Goal: Task Accomplishment & Management: Manage account settings

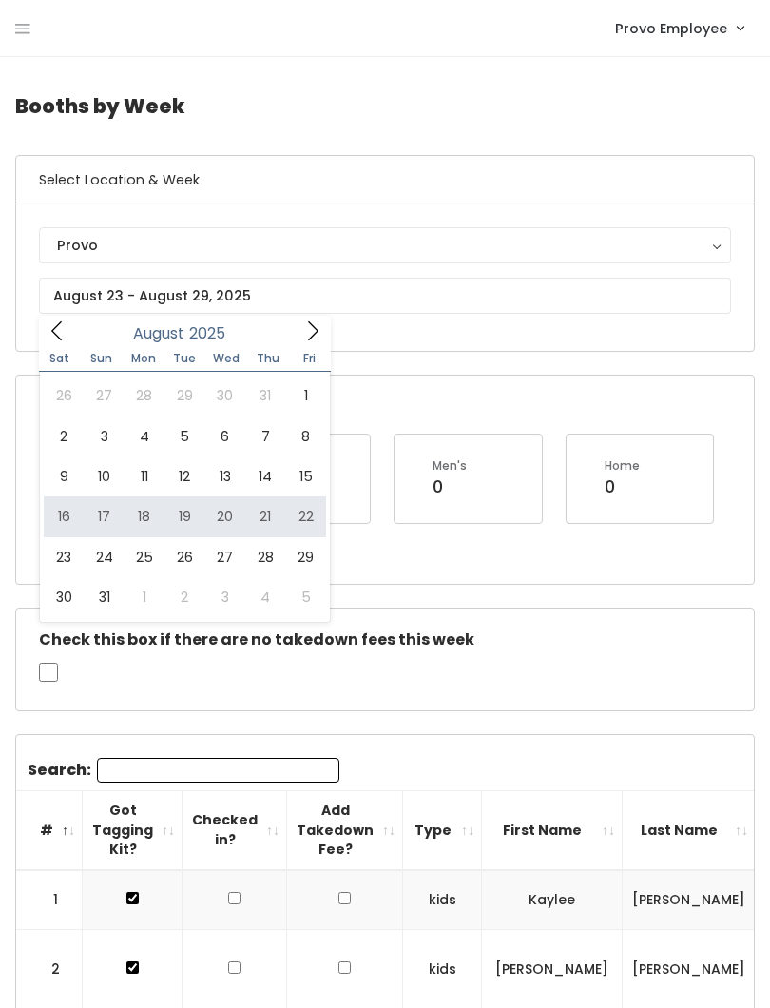
type input "August 16 to August 22"
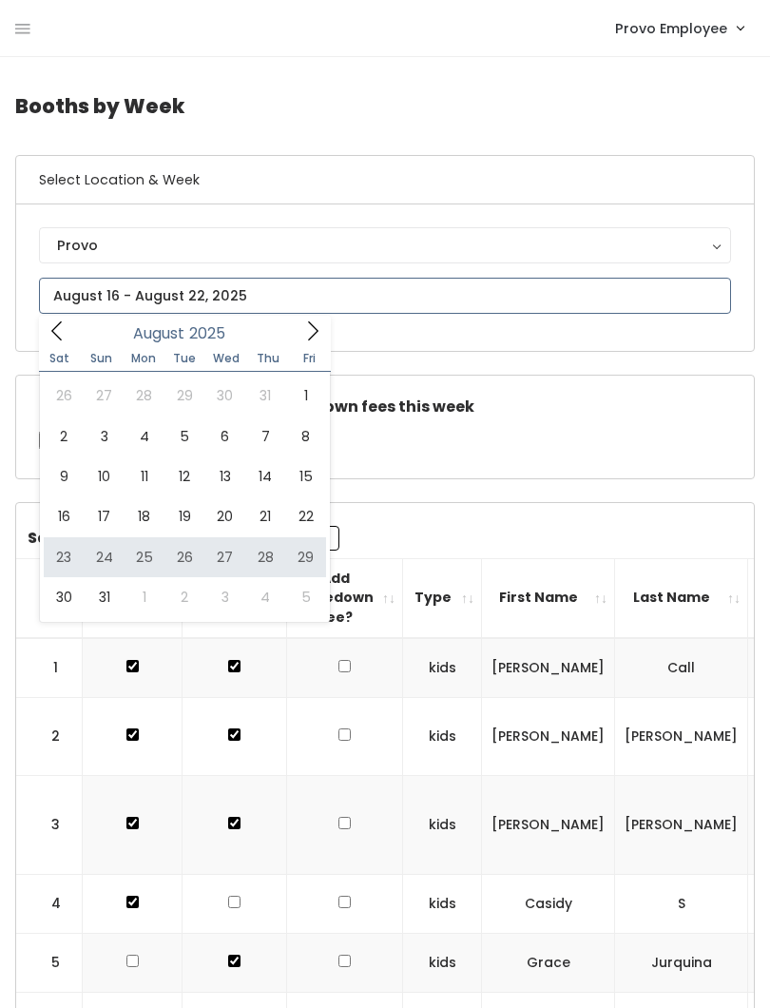
type input "[DATE] to [DATE]"
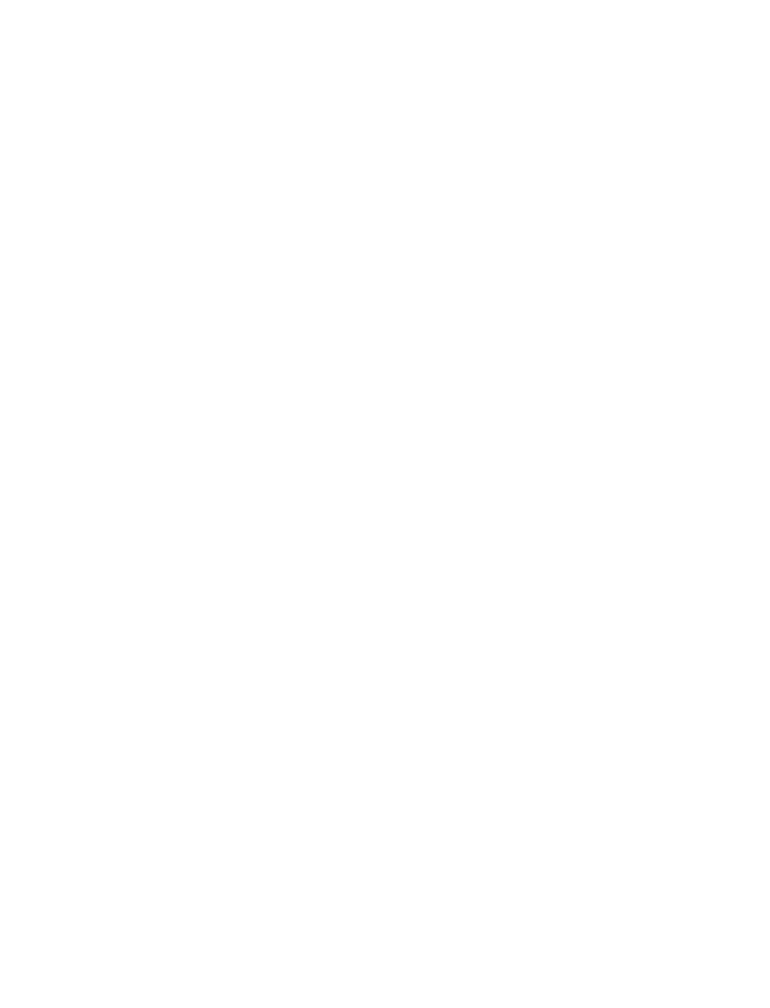
scroll to position [244, 0]
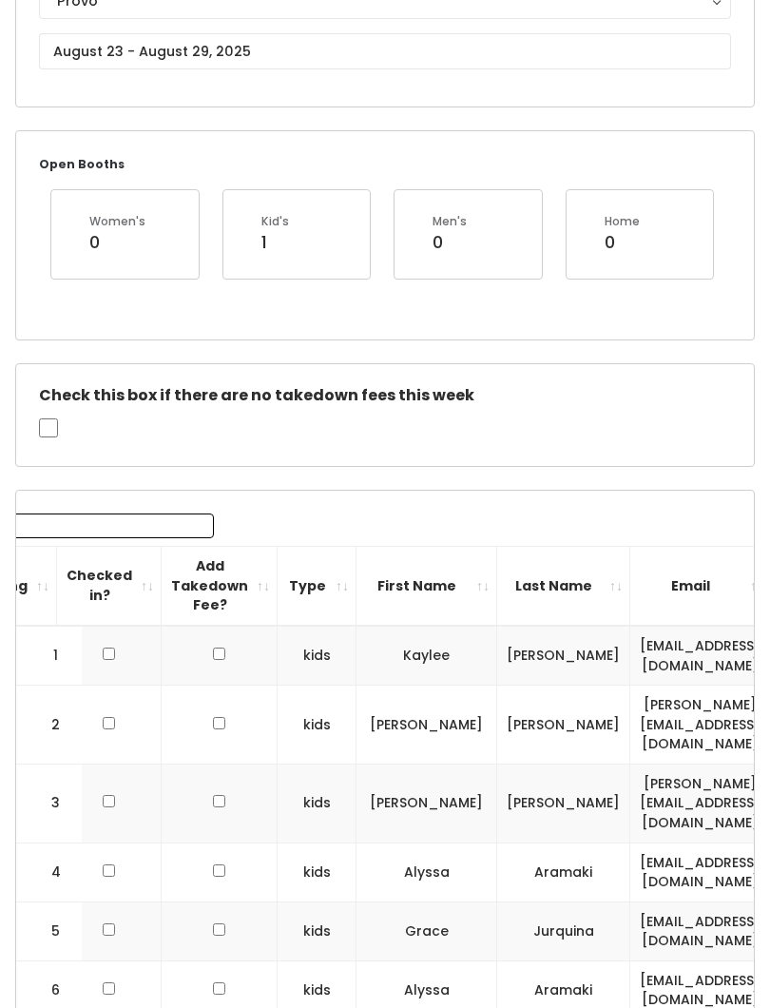
click at [123, 527] on input "Search:" at bounding box center [92, 525] width 242 height 25
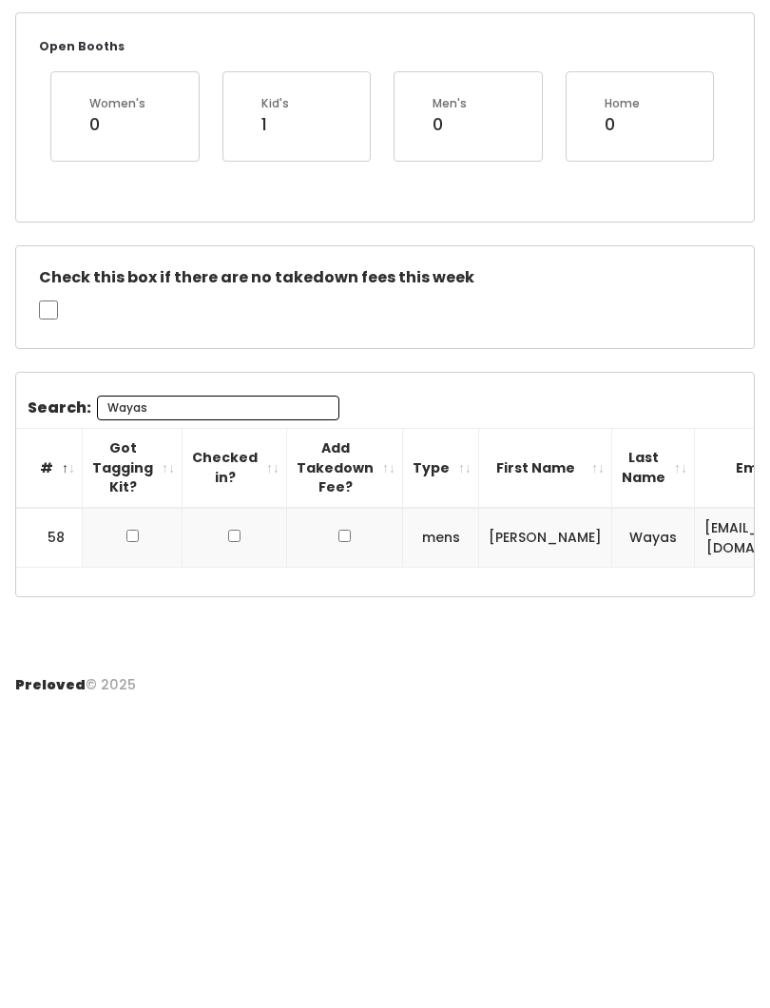
scroll to position [0, 0]
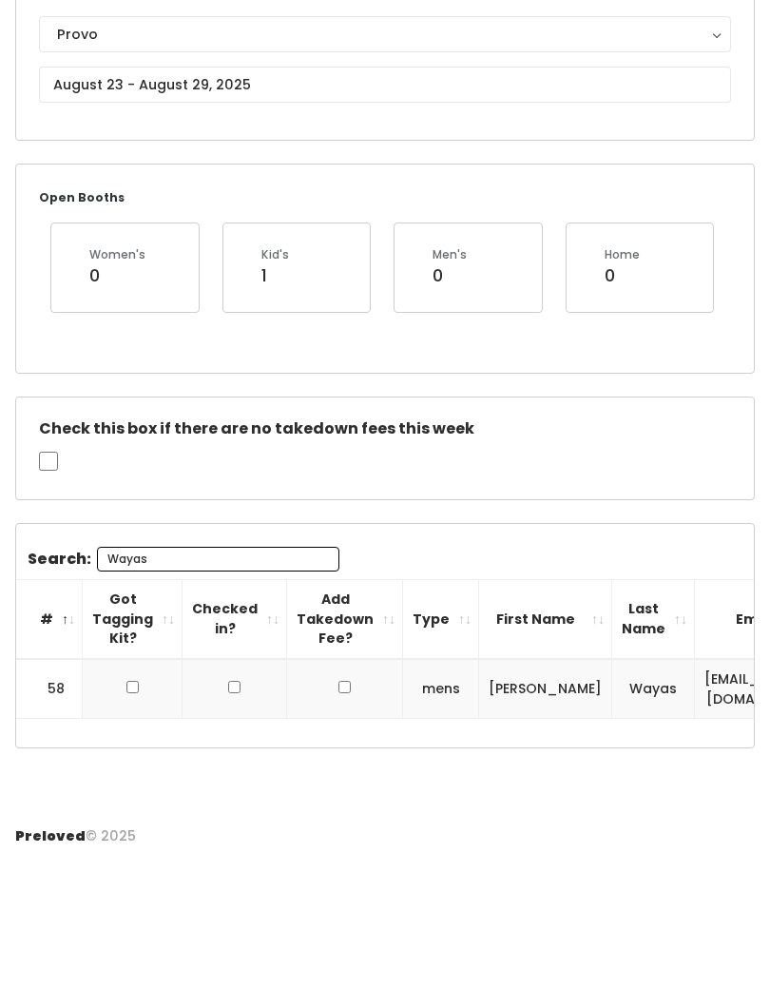
type input "Wayas"
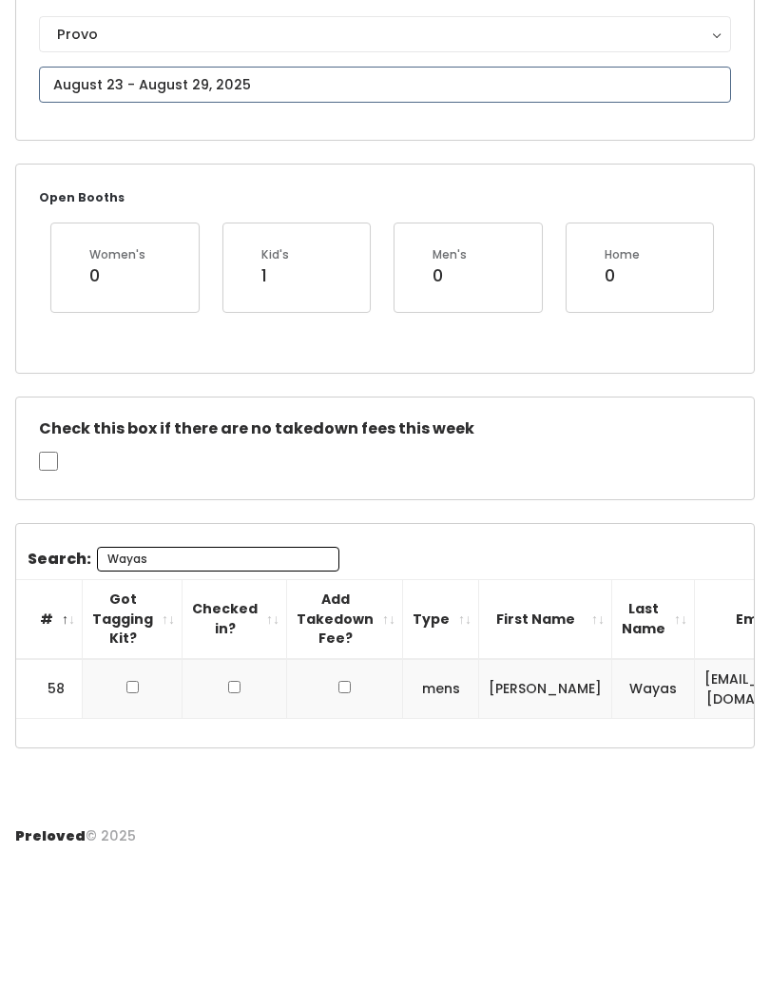
click at [84, 220] on input "text" at bounding box center [385, 238] width 692 height 36
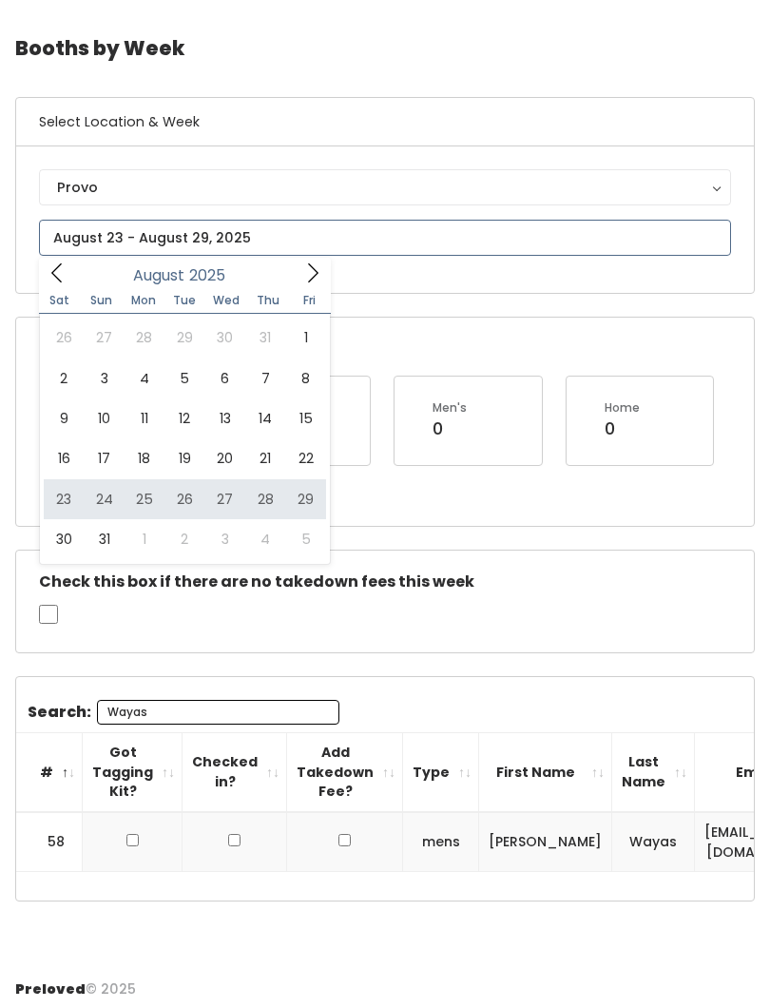
type input "[DATE] to [DATE]"
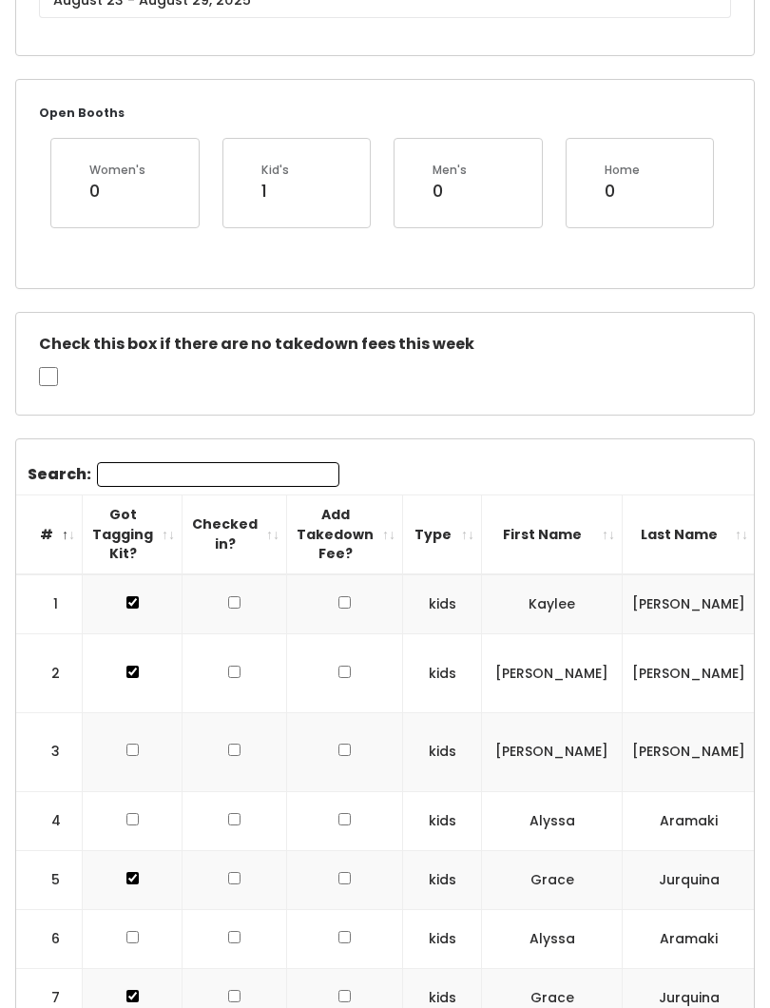
click at [132, 469] on input "Search:" at bounding box center [218, 474] width 242 height 25
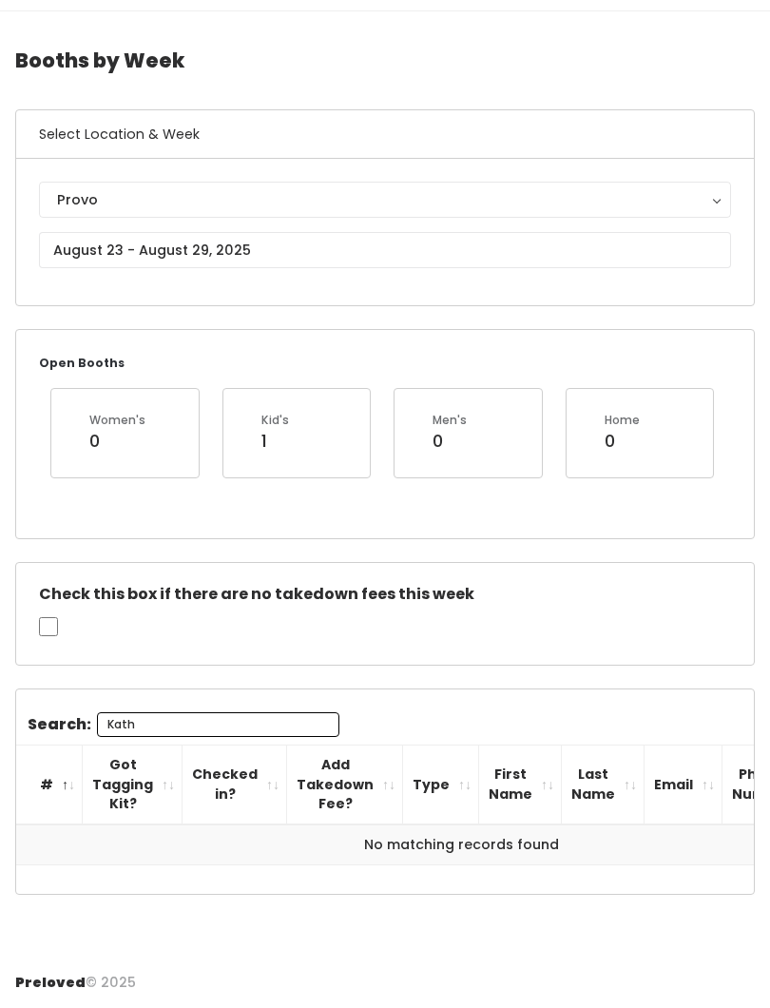
scroll to position [40, 0]
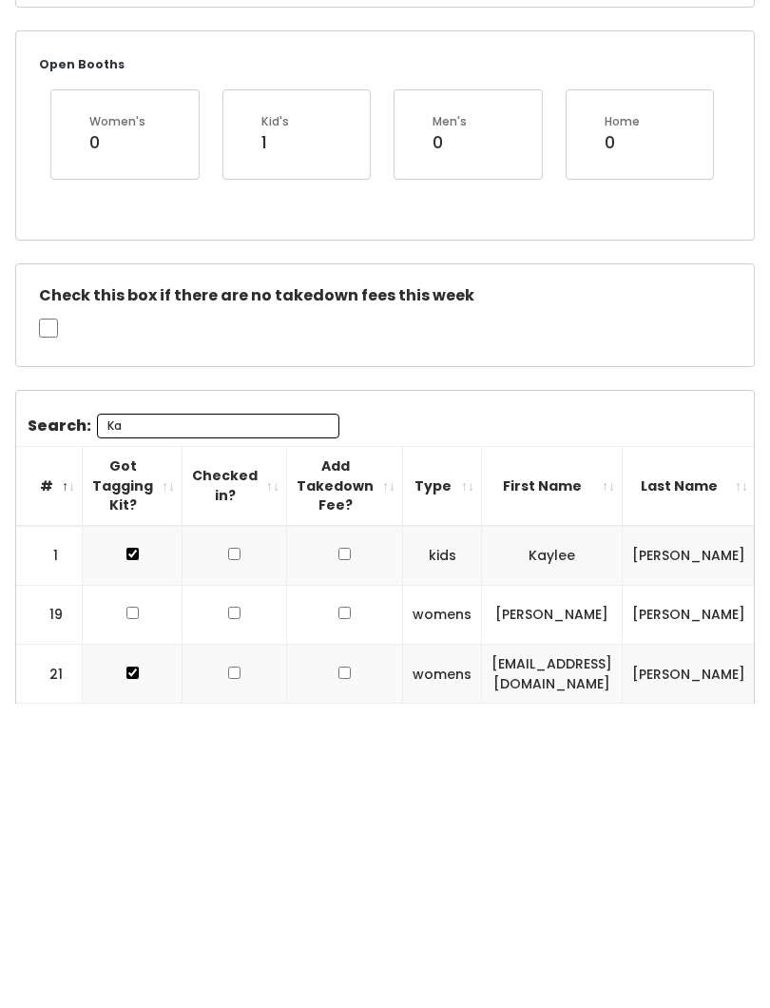
type input "K"
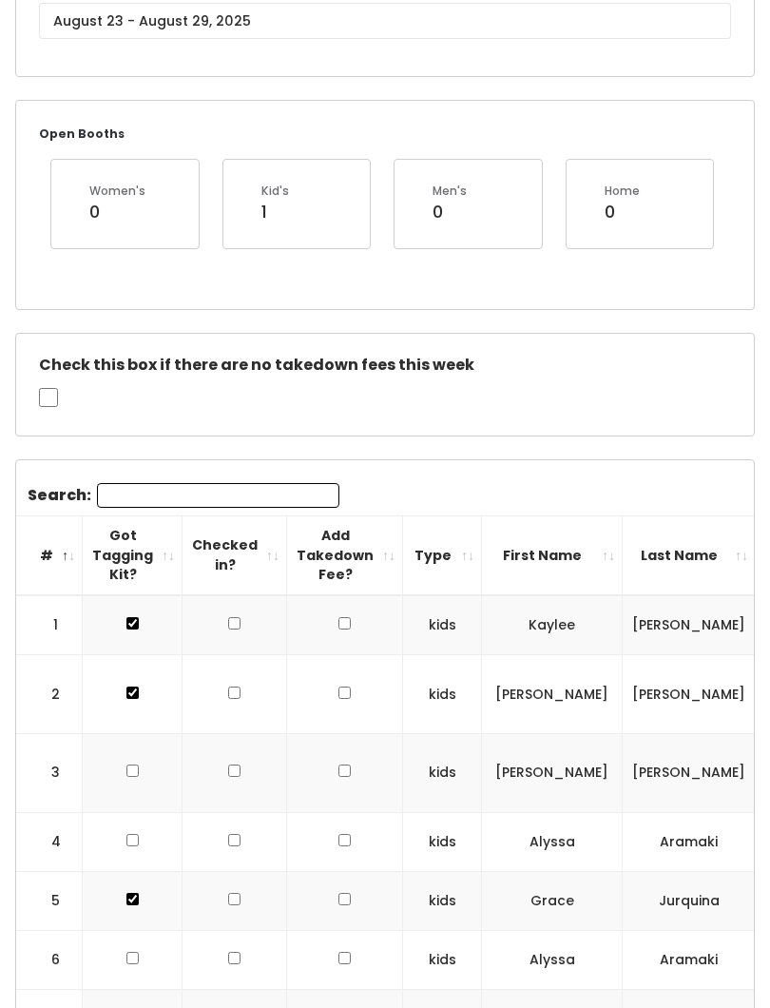
scroll to position [287, 0]
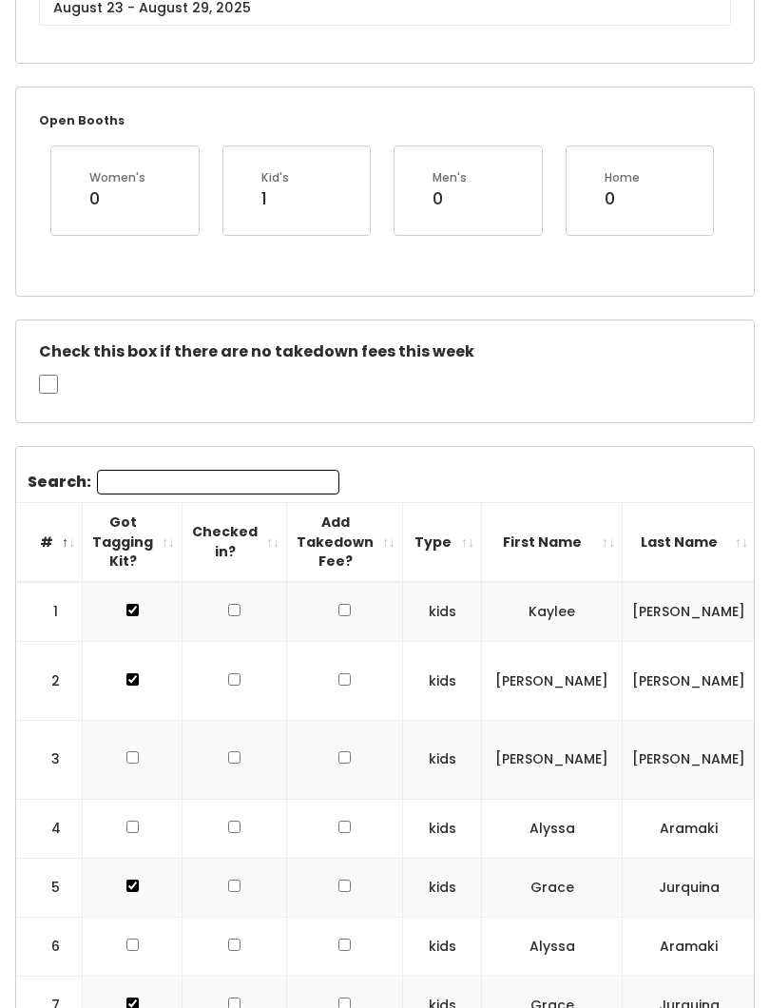
click at [145, 473] on input "Search:" at bounding box center [218, 483] width 242 height 25
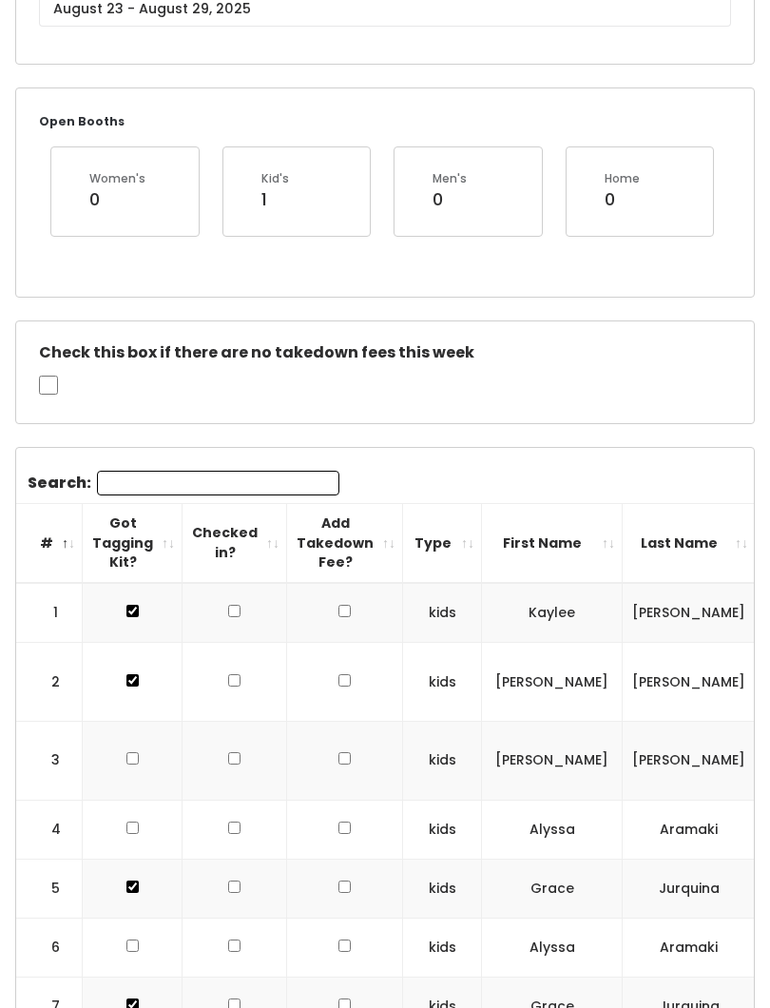
type input "D"
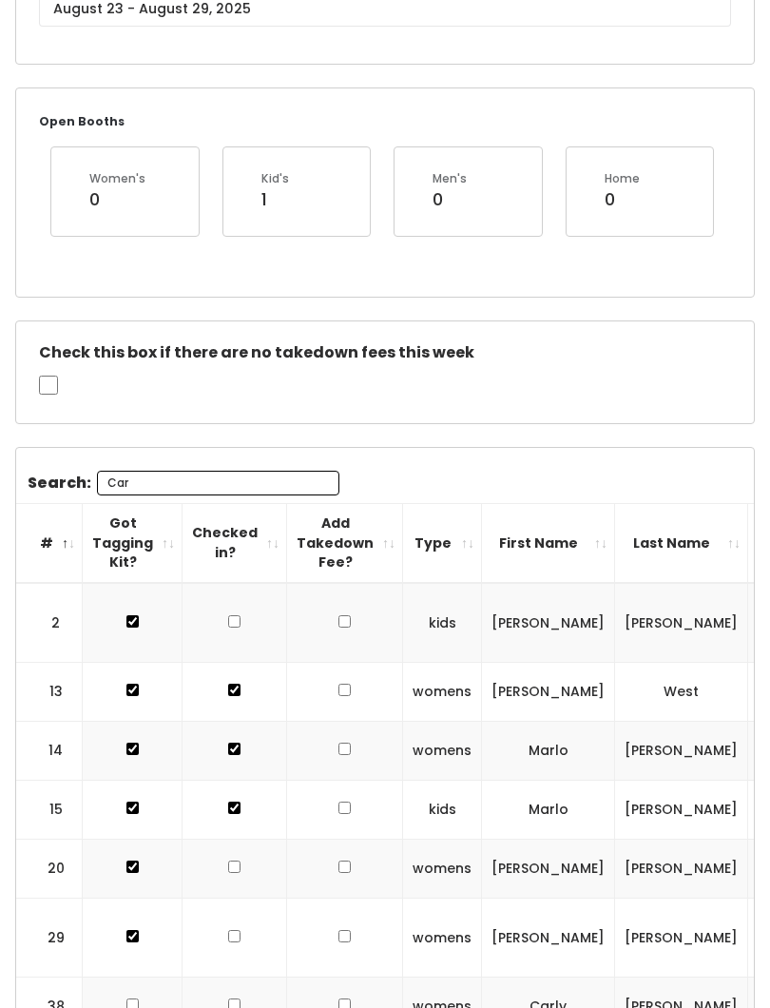
scroll to position [77, 0]
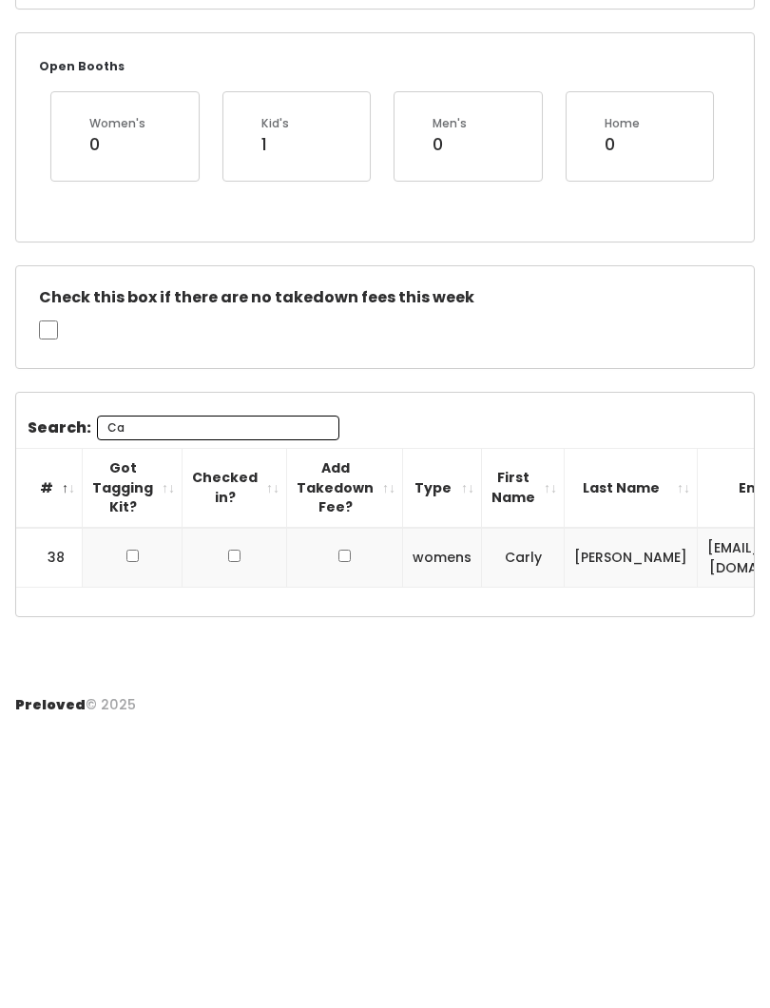
type input "C"
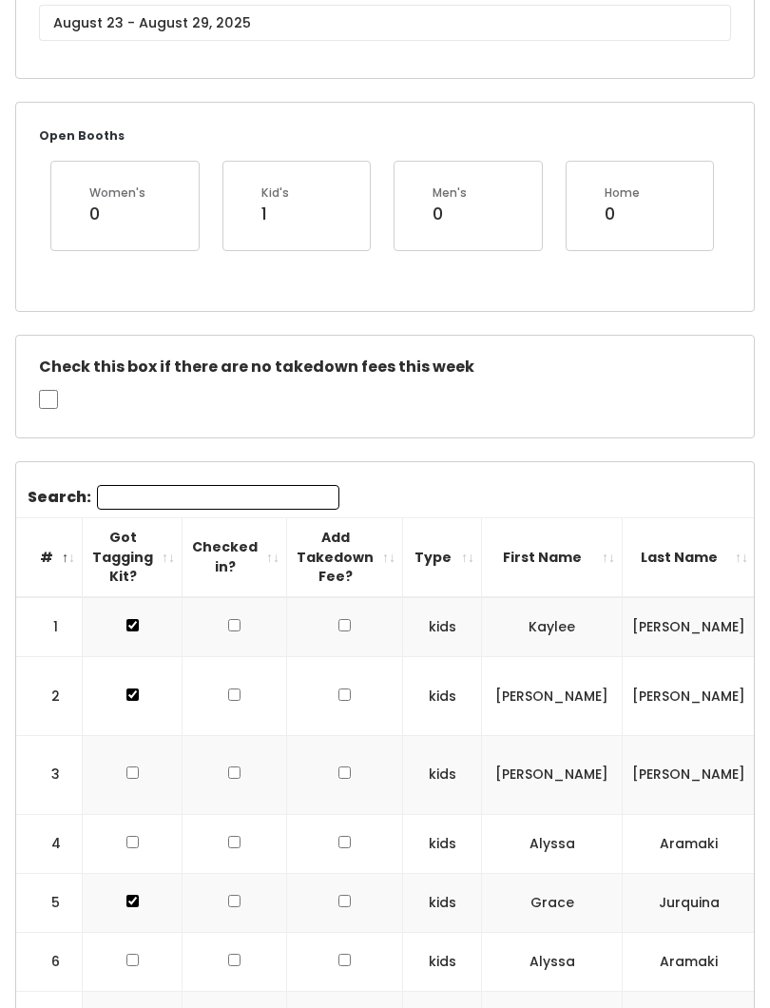
scroll to position [0, 0]
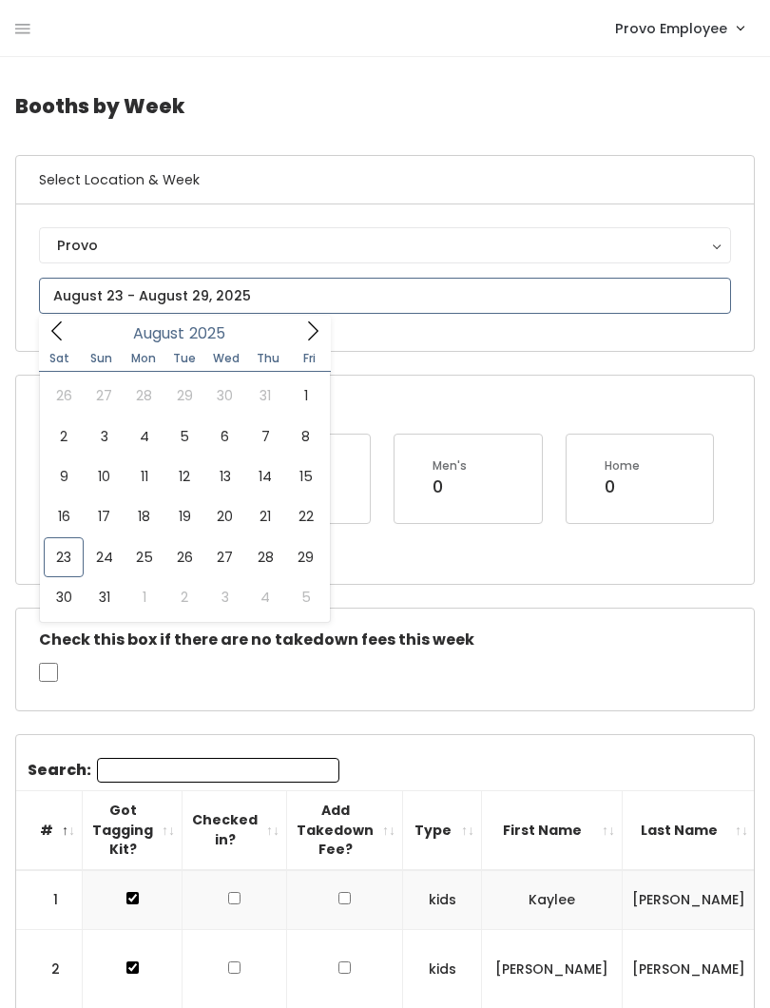
type input "[DATE] to [DATE]"
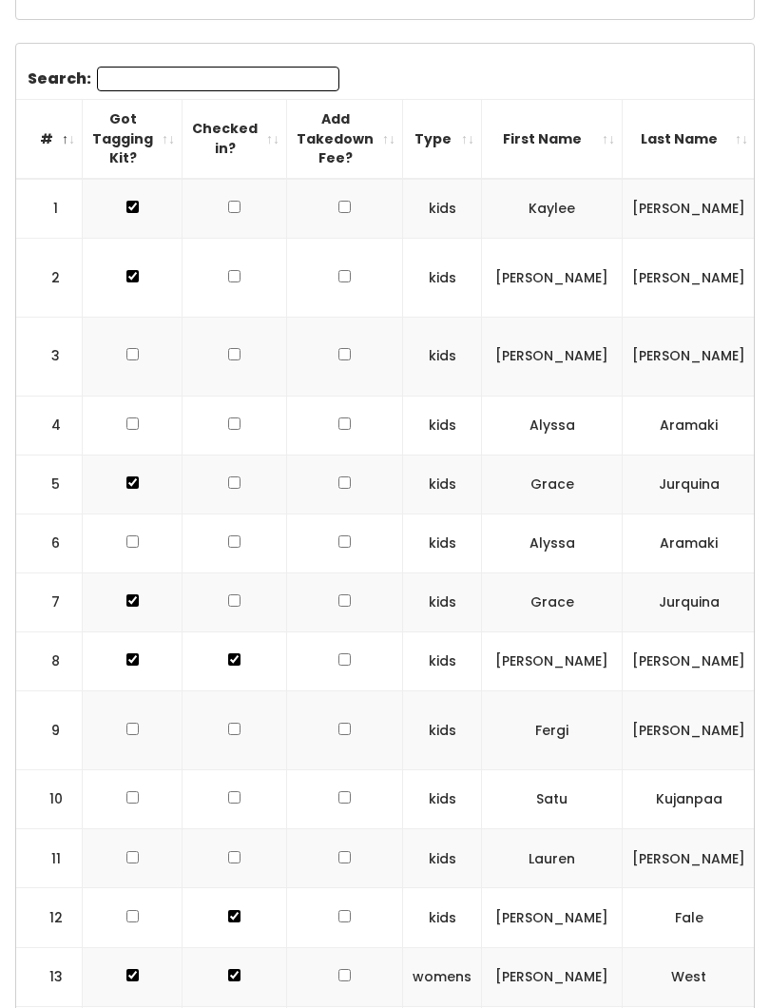
scroll to position [689, 0]
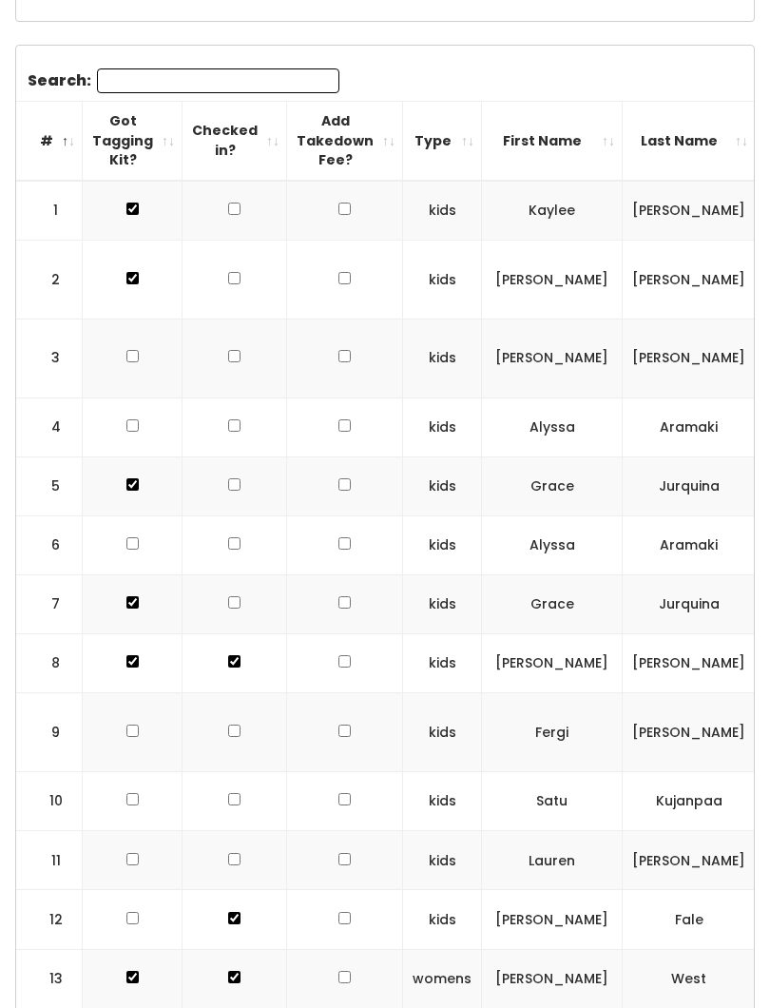
click at [124, 72] on input "Search:" at bounding box center [218, 80] width 242 height 25
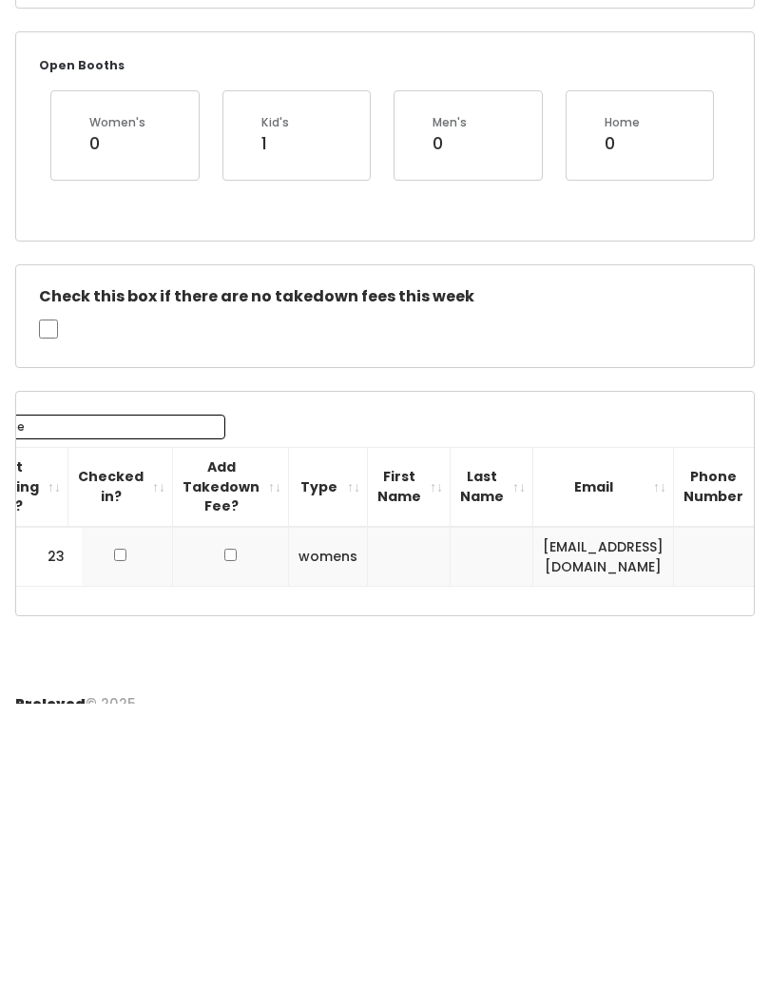
scroll to position [0, 21]
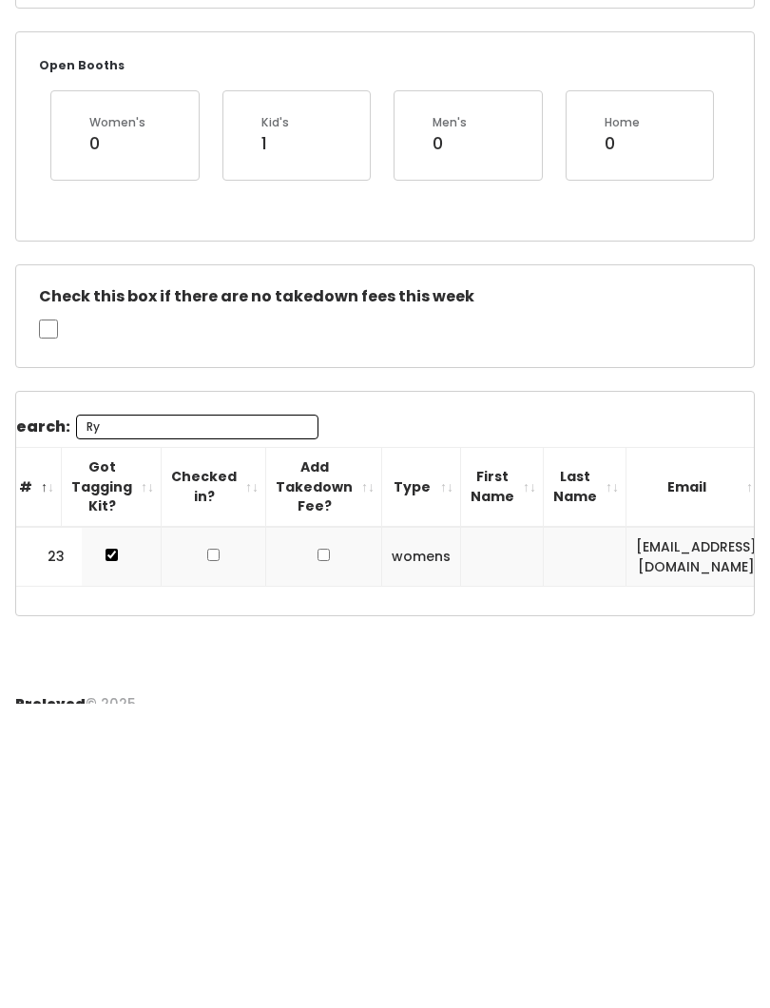
type input "R"
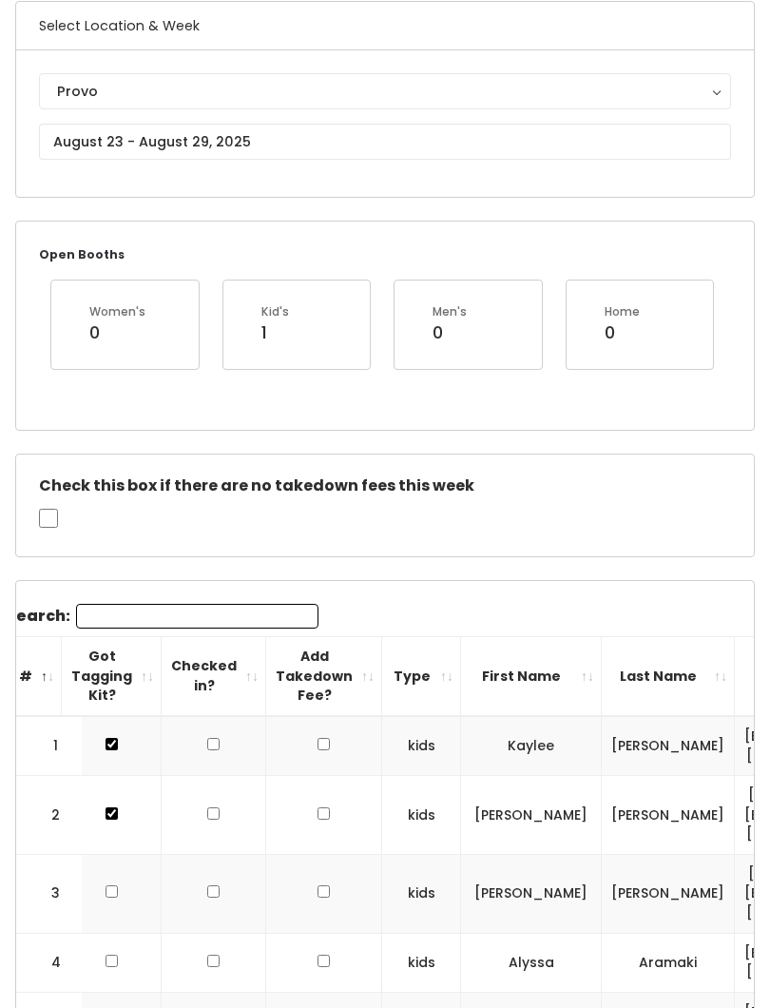
scroll to position [153, 0]
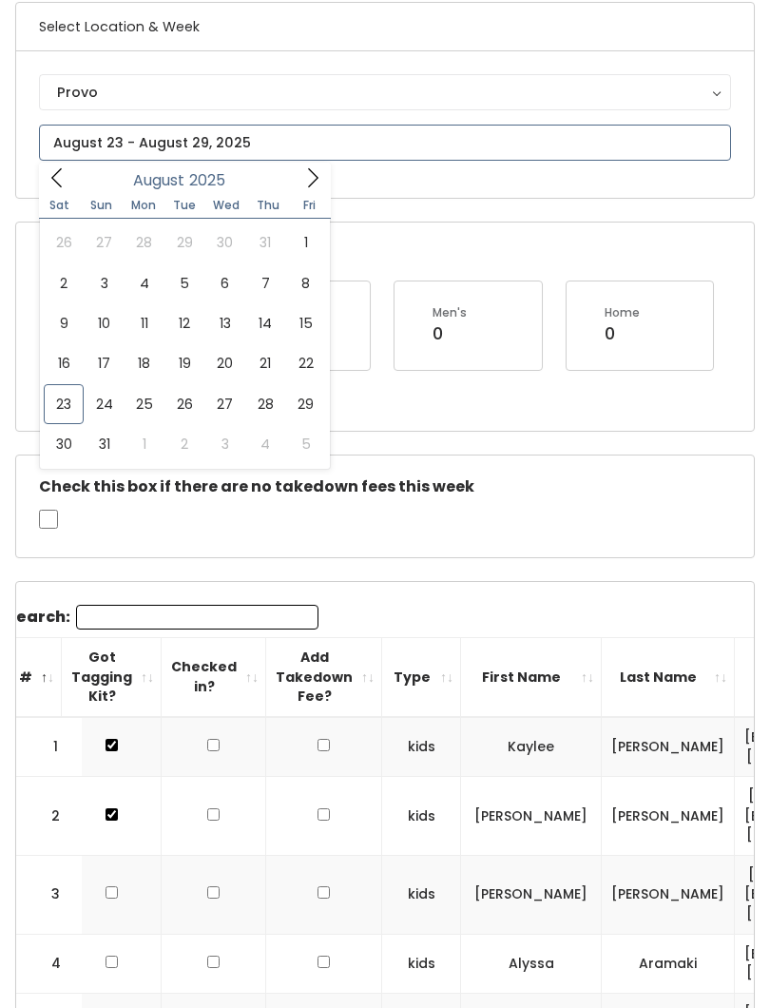
type input "[DATE] to [DATE]"
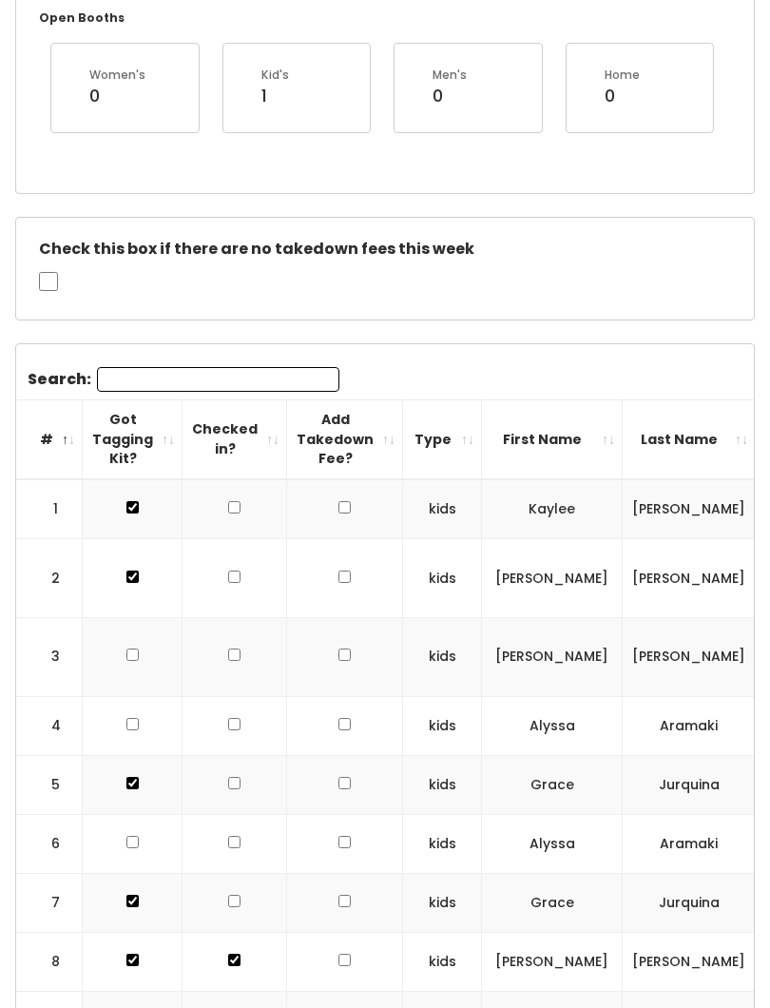
scroll to position [438, 0]
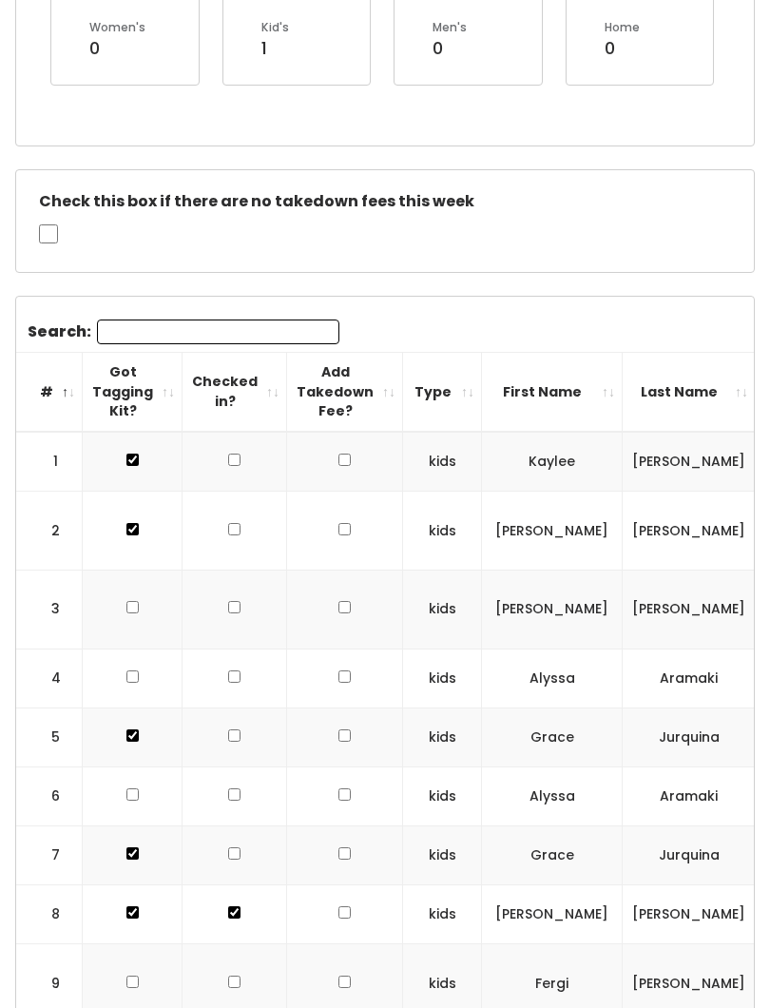
click at [121, 340] on input "Search:" at bounding box center [218, 331] width 242 height 25
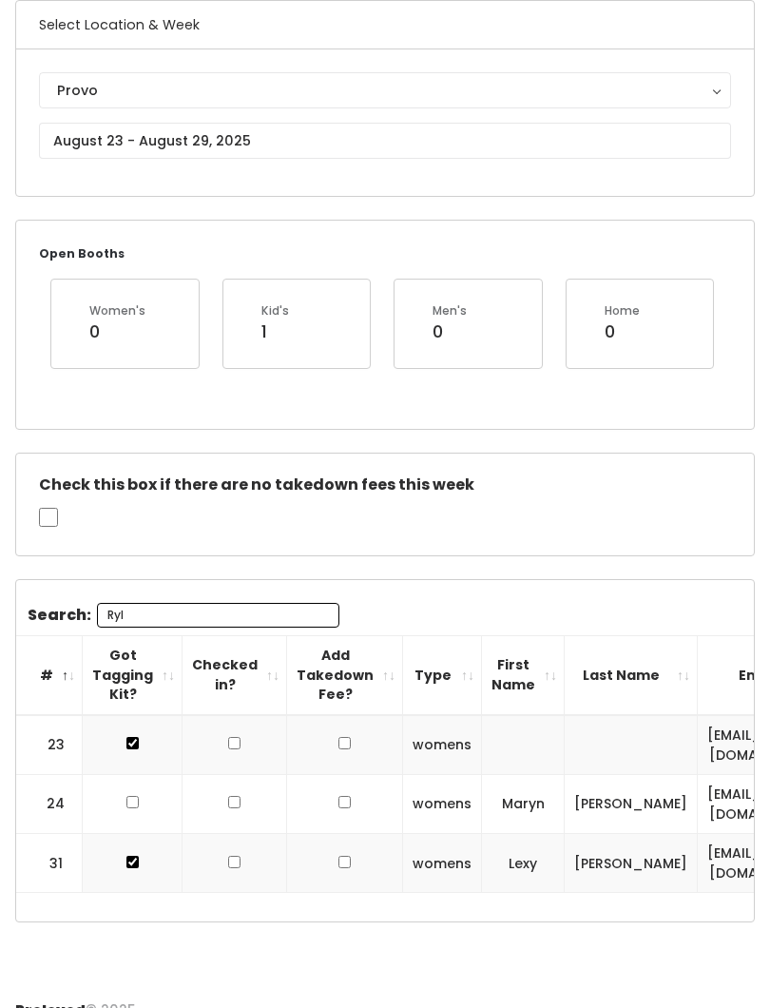
scroll to position [39, 0]
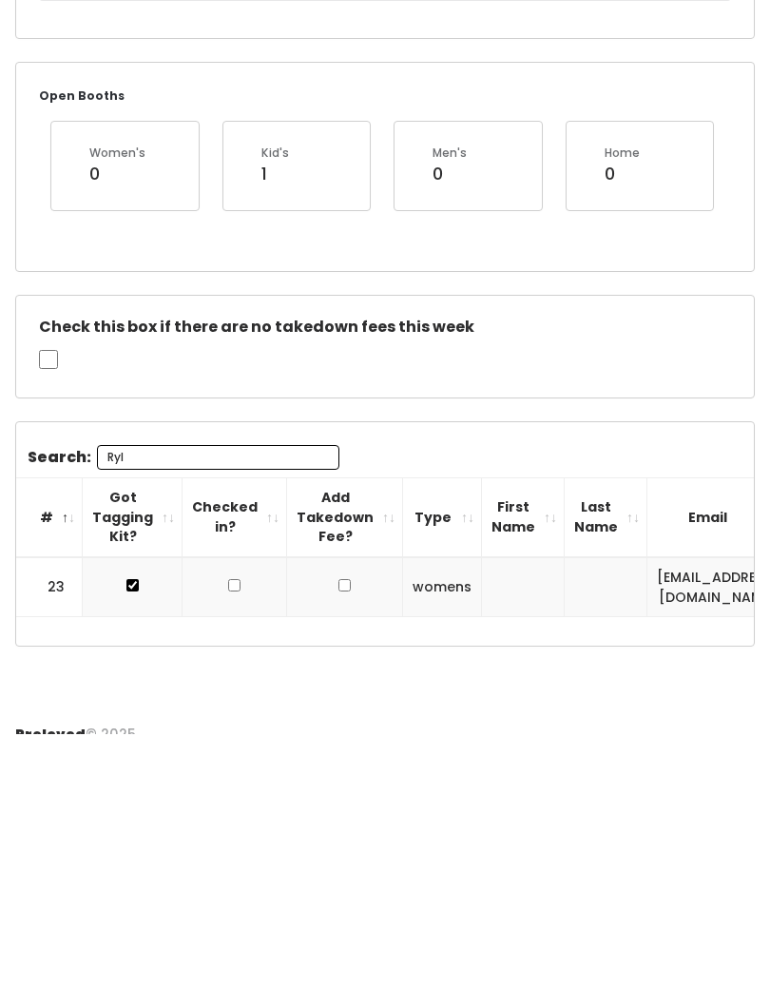
type input "Ryl"
click at [228, 853] on input "checkbox" at bounding box center [234, 859] width 12 height 12
checkbox input "true"
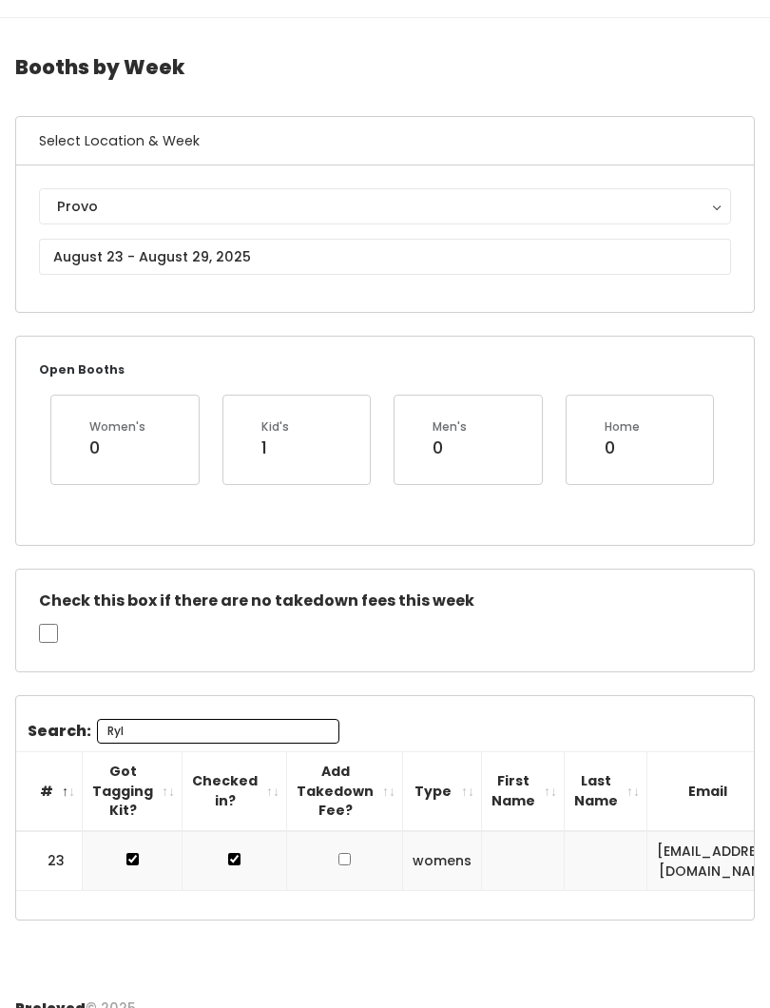
click at [144, 725] on input "Ryl" at bounding box center [218, 731] width 242 height 25
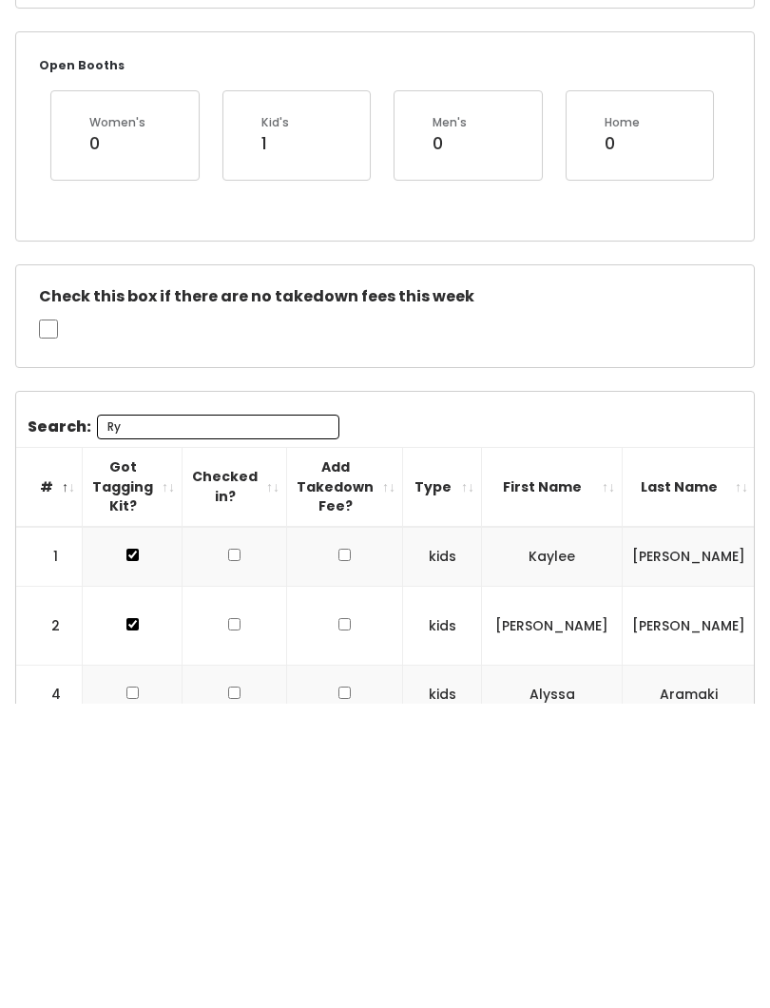
type input "R"
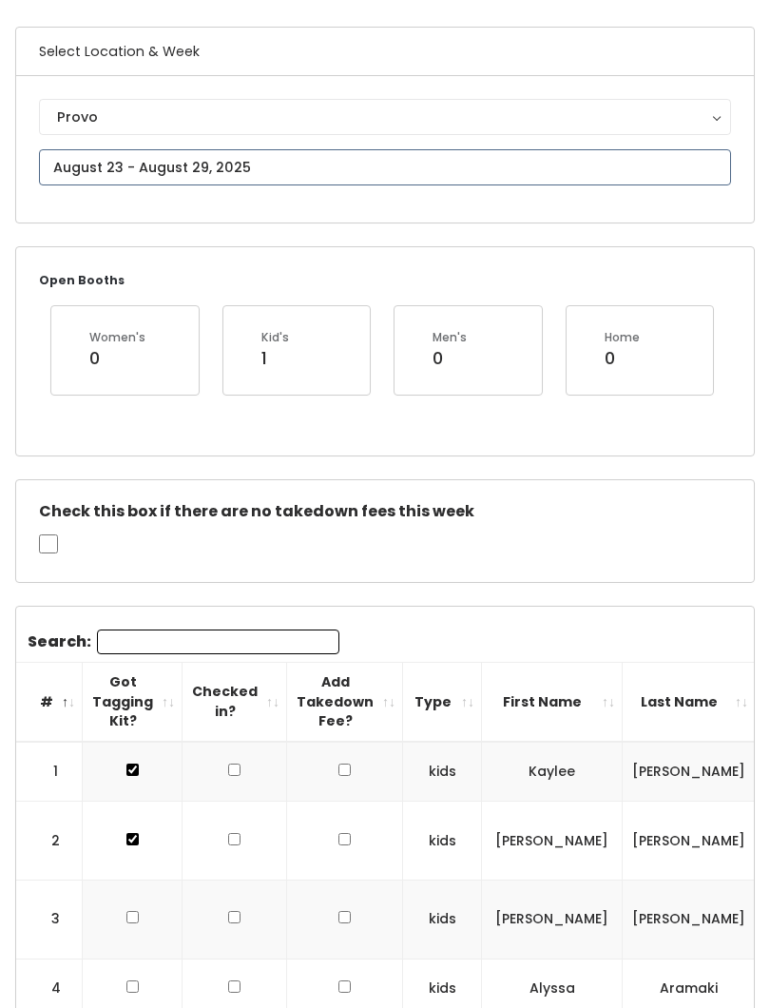
click at [360, 185] on input "text" at bounding box center [385, 168] width 692 height 36
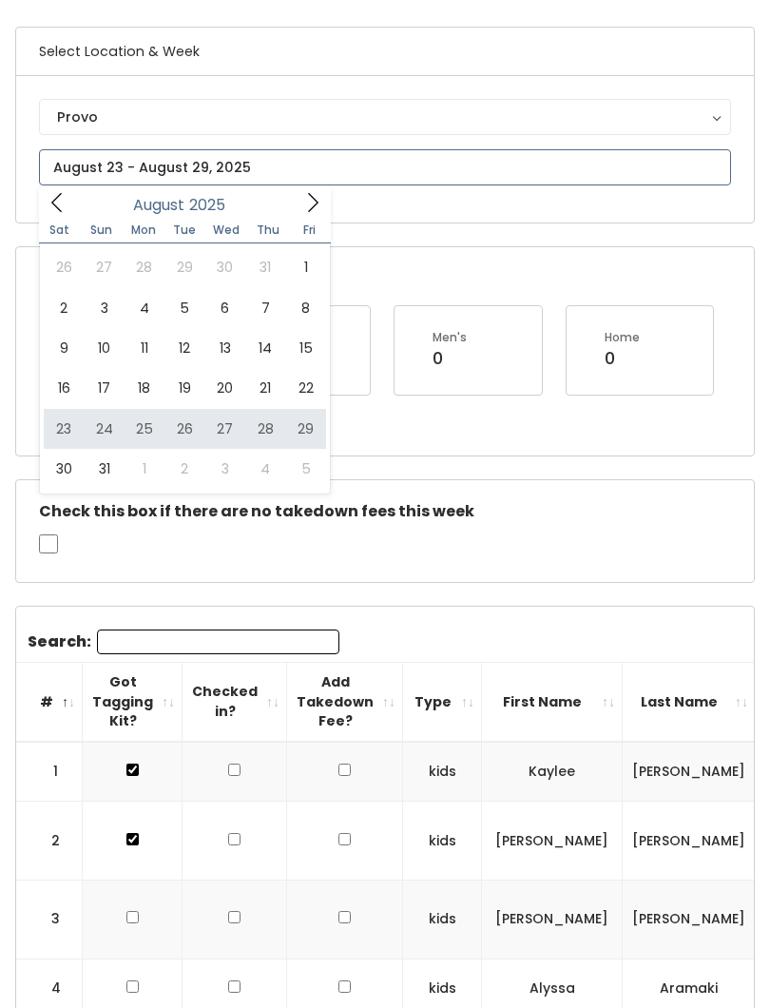
type input "August 23 to August 29"
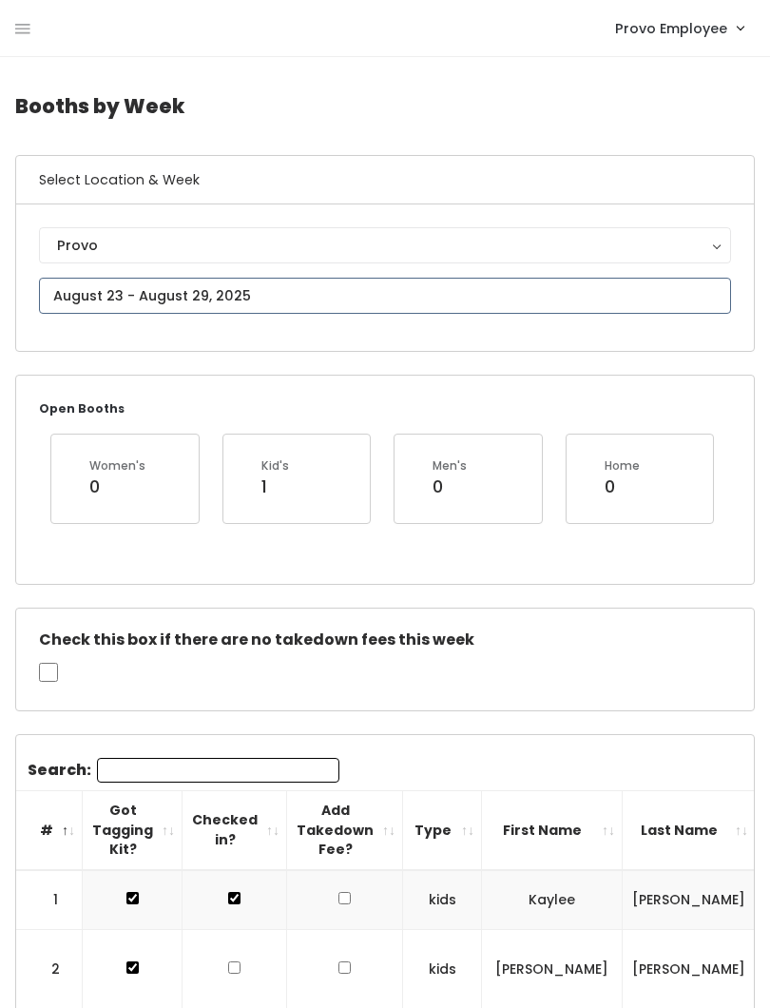
click at [380, 278] on input "text" at bounding box center [385, 296] width 692 height 36
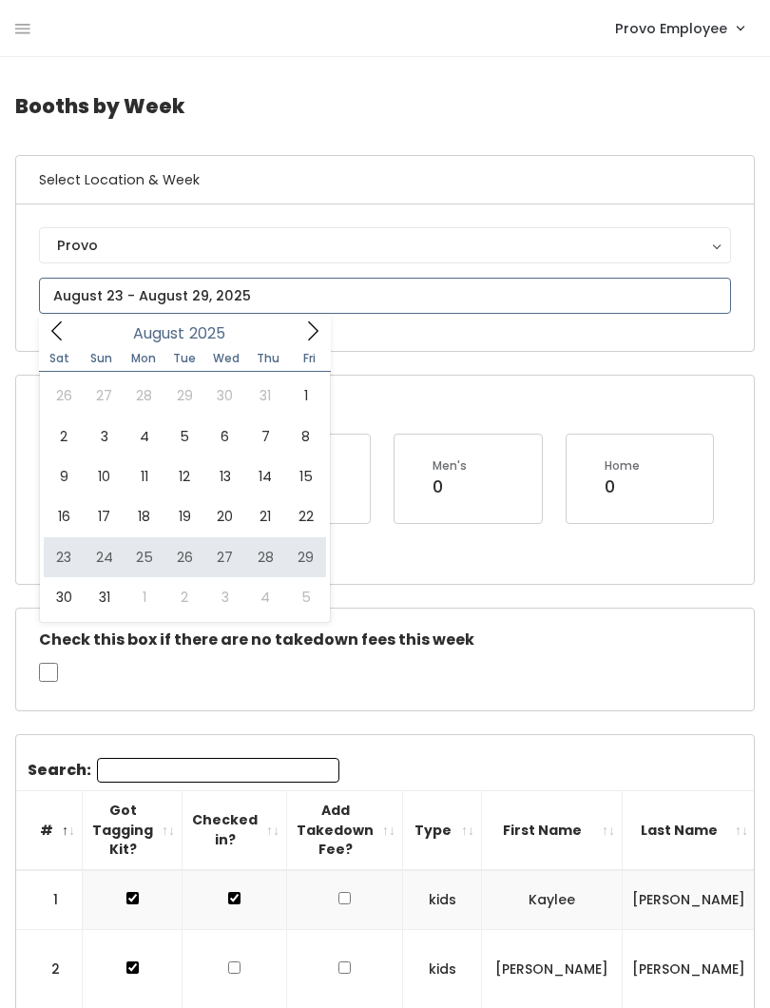
type input "[DATE] to [DATE]"
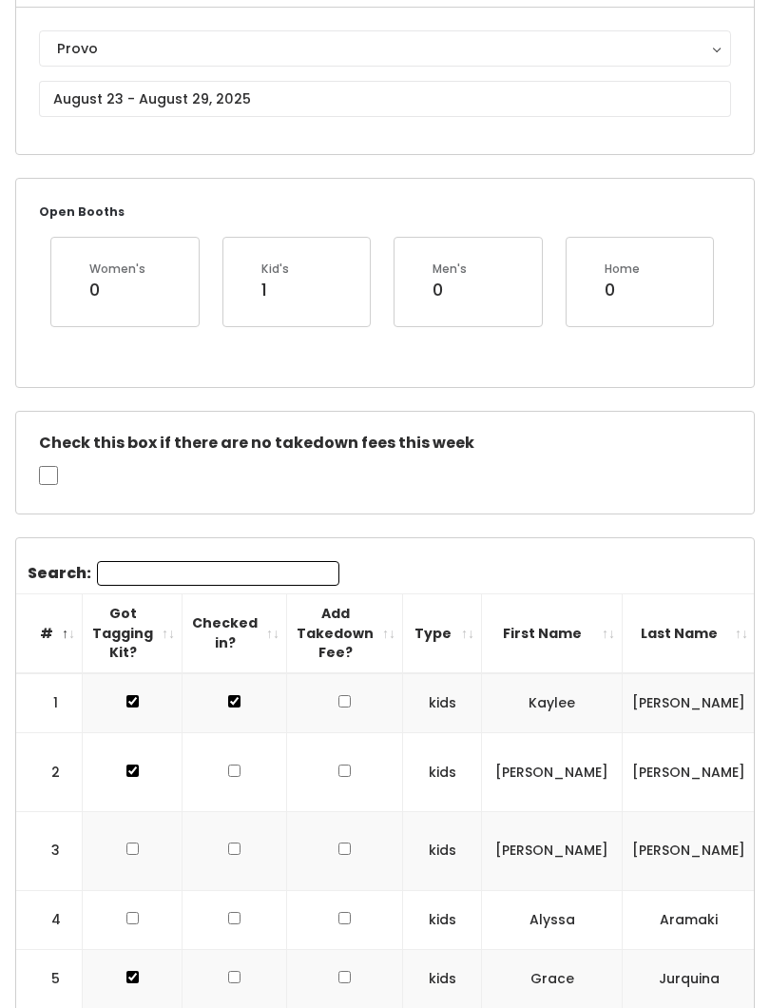
scroll to position [198, 0]
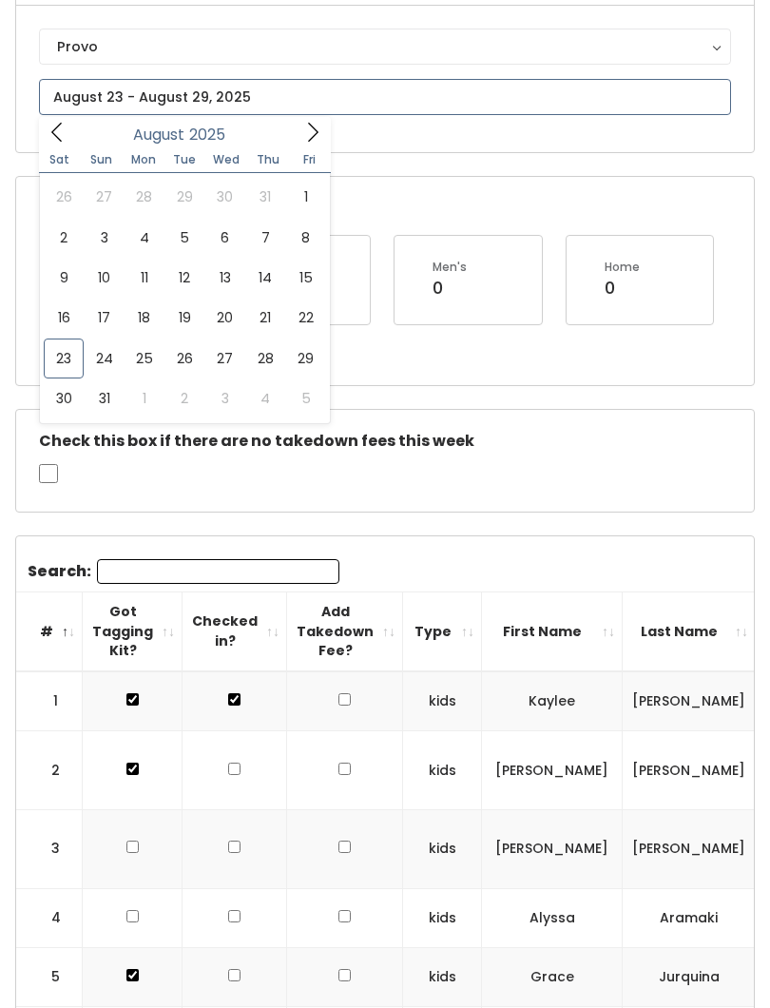
scroll to position [199, 0]
type input "[DATE] to [DATE]"
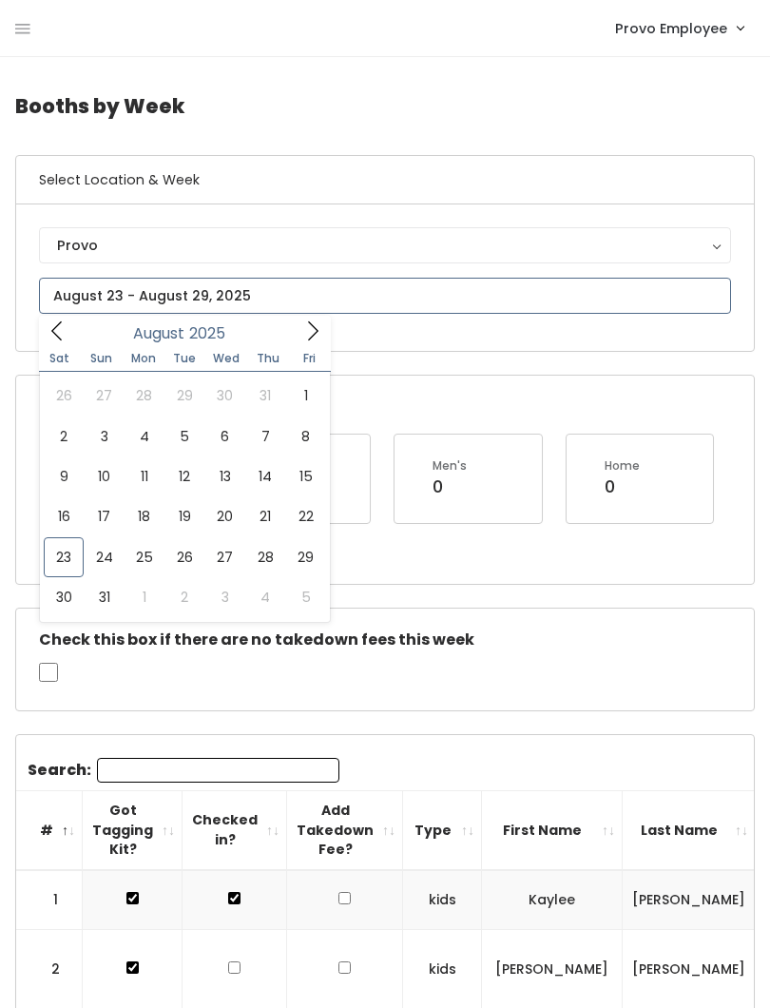
type input "[DATE] to [DATE]"
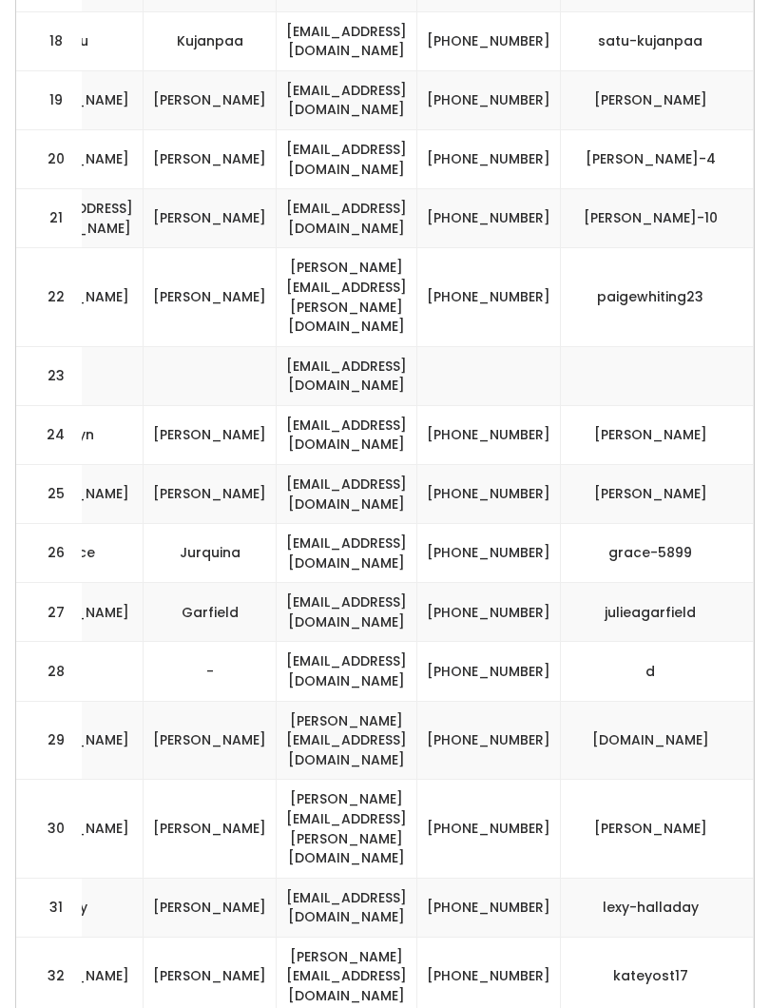
scroll to position [0, 570]
click at [527, 406] on td "[PHONE_NUMBER]" at bounding box center [489, 435] width 144 height 59
click at [508, 465] on td "[PHONE_NUMBER]" at bounding box center [489, 494] width 144 height 59
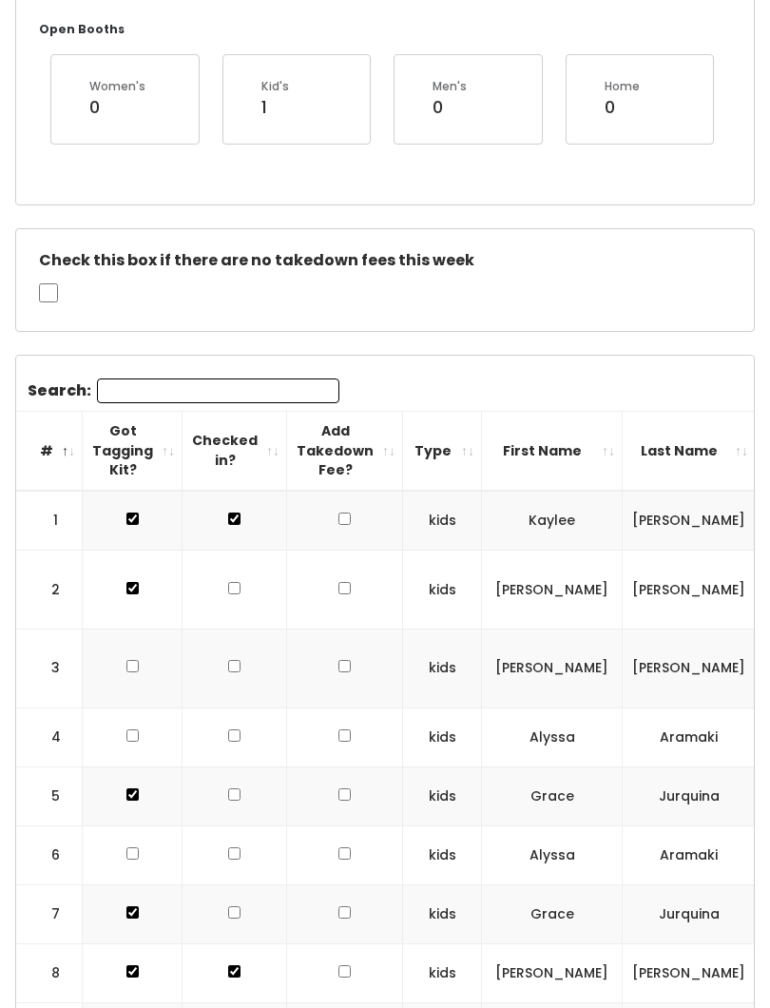
scroll to position [0, 0]
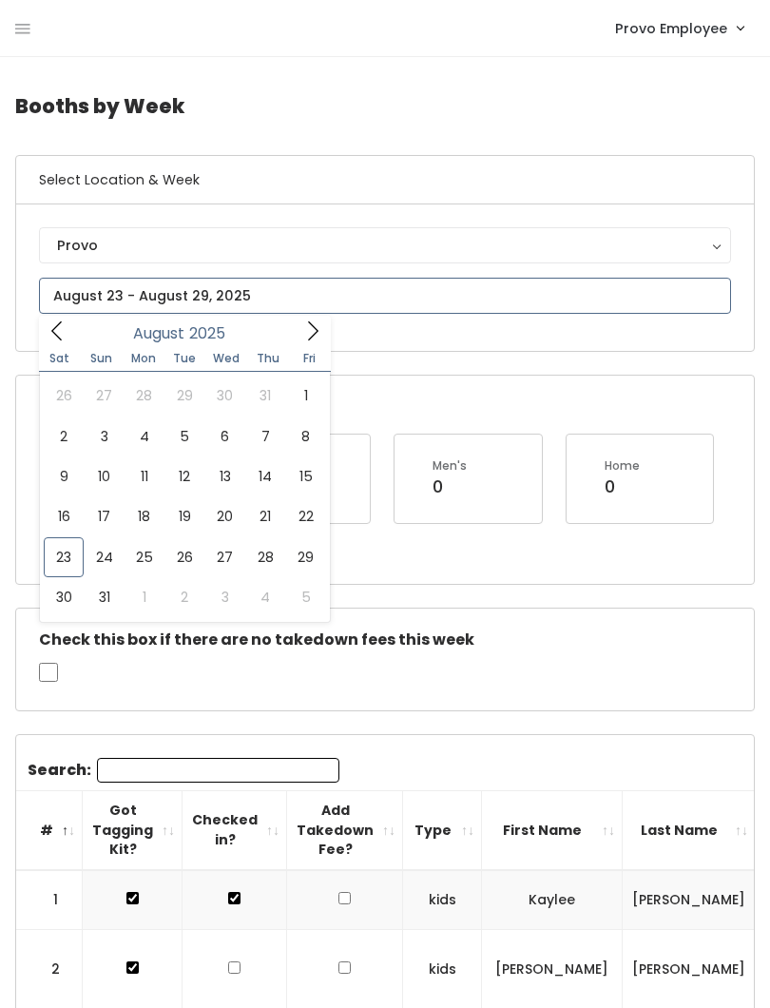
type input "[DATE] to [DATE]"
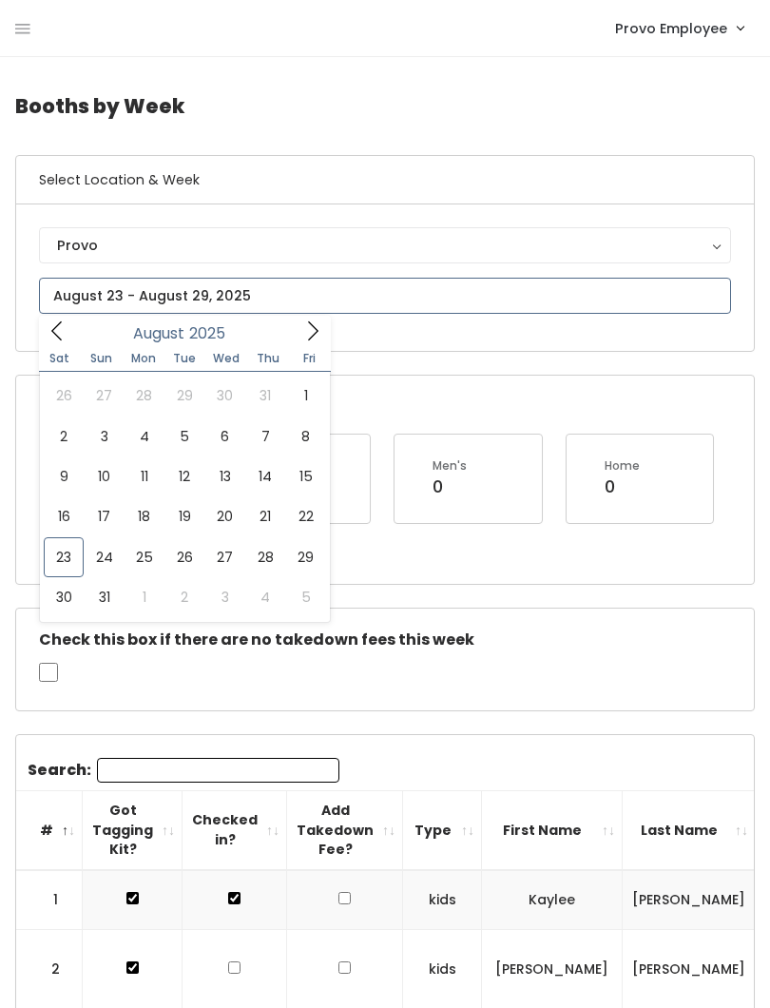
type input "[DATE] to [DATE]"
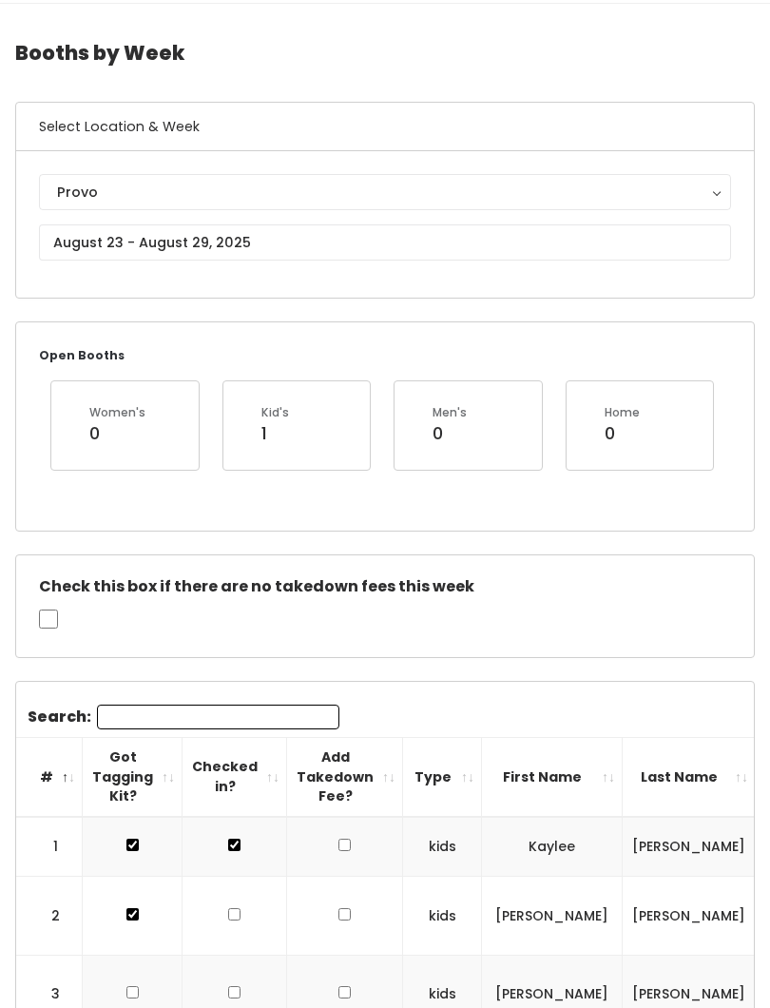
scroll to position [53, 0]
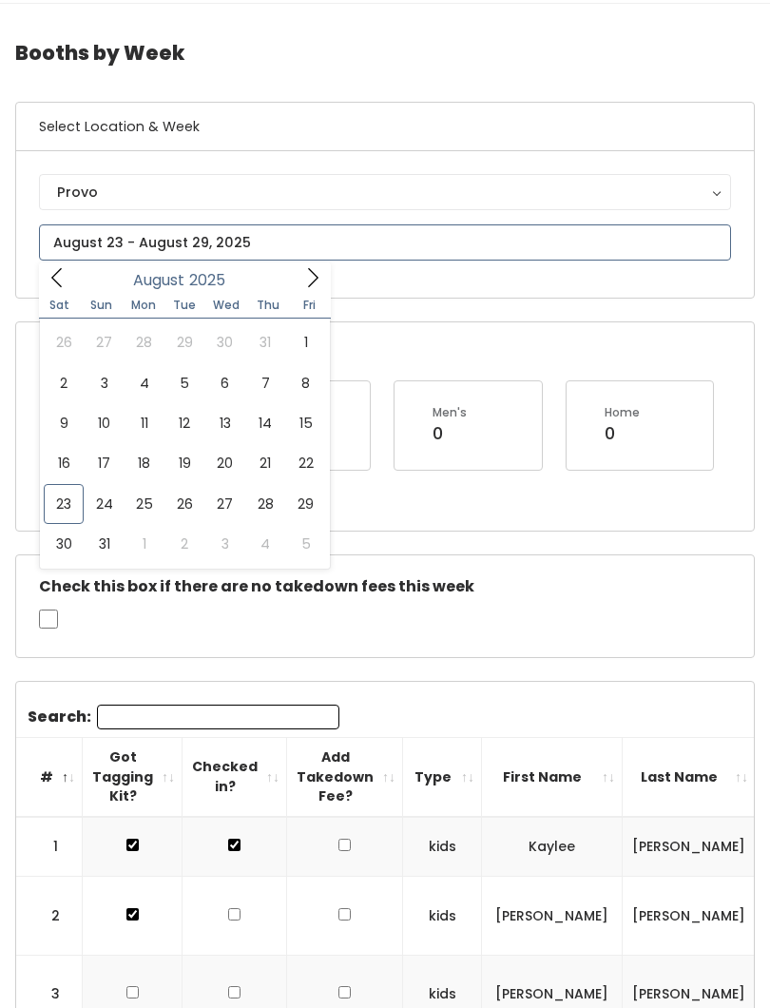
type input "[DATE] to [DATE]"
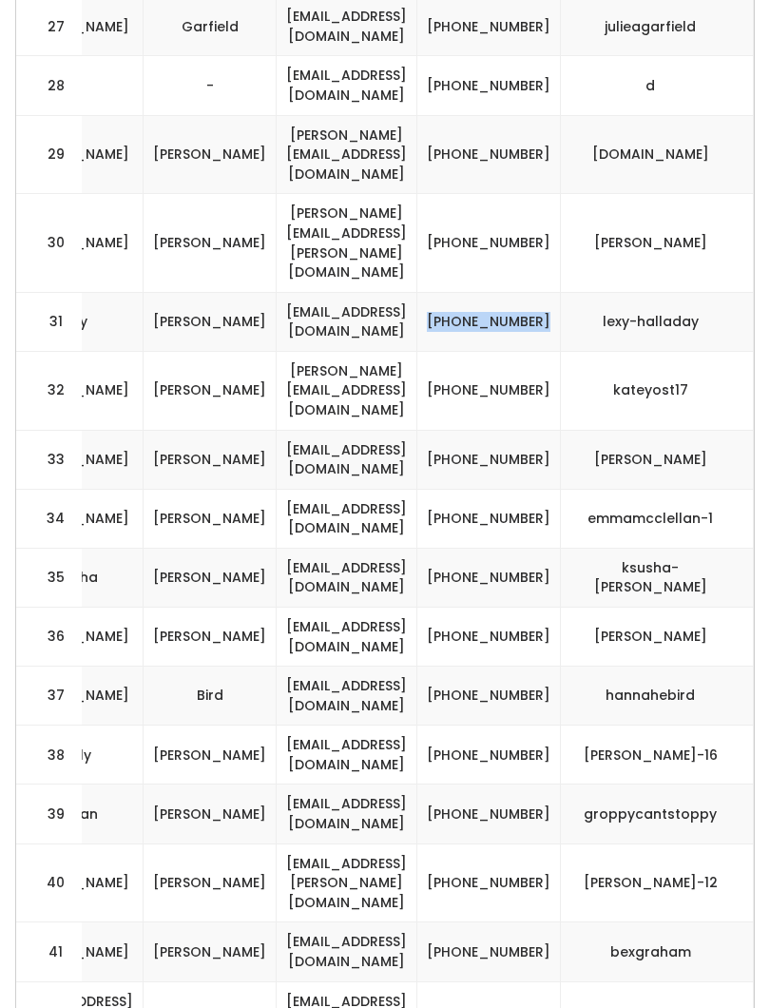
scroll to position [0, 570]
click at [510, 352] on td "[PHONE_NUMBER]" at bounding box center [489, 391] width 144 height 79
click at [514, 352] on td "[PHONE_NUMBER]" at bounding box center [489, 391] width 144 height 79
click at [509, 352] on td "[PHONE_NUMBER]" at bounding box center [489, 391] width 144 height 79
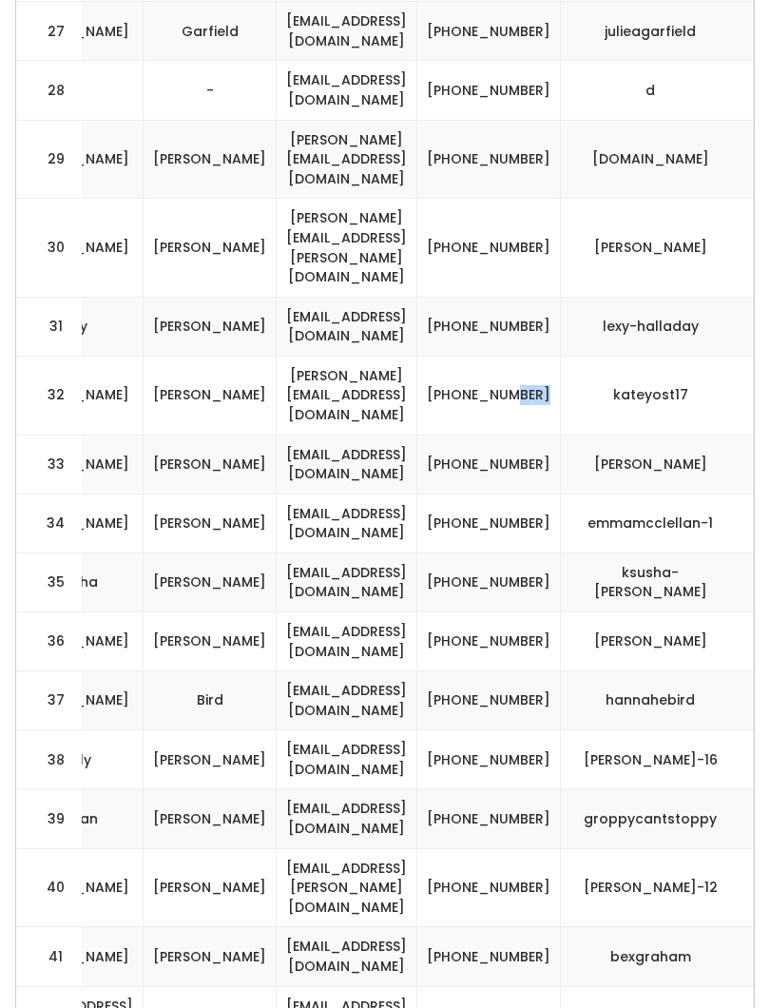
click at [522, 355] on td "[PHONE_NUMBER]" at bounding box center [489, 394] width 144 height 79
click at [512, 355] on td "[PHONE_NUMBER]" at bounding box center [489, 394] width 144 height 79
click at [507, 355] on td "[PHONE_NUMBER]" at bounding box center [489, 394] width 144 height 79
click at [517, 355] on td "[PHONE_NUMBER]" at bounding box center [489, 394] width 144 height 79
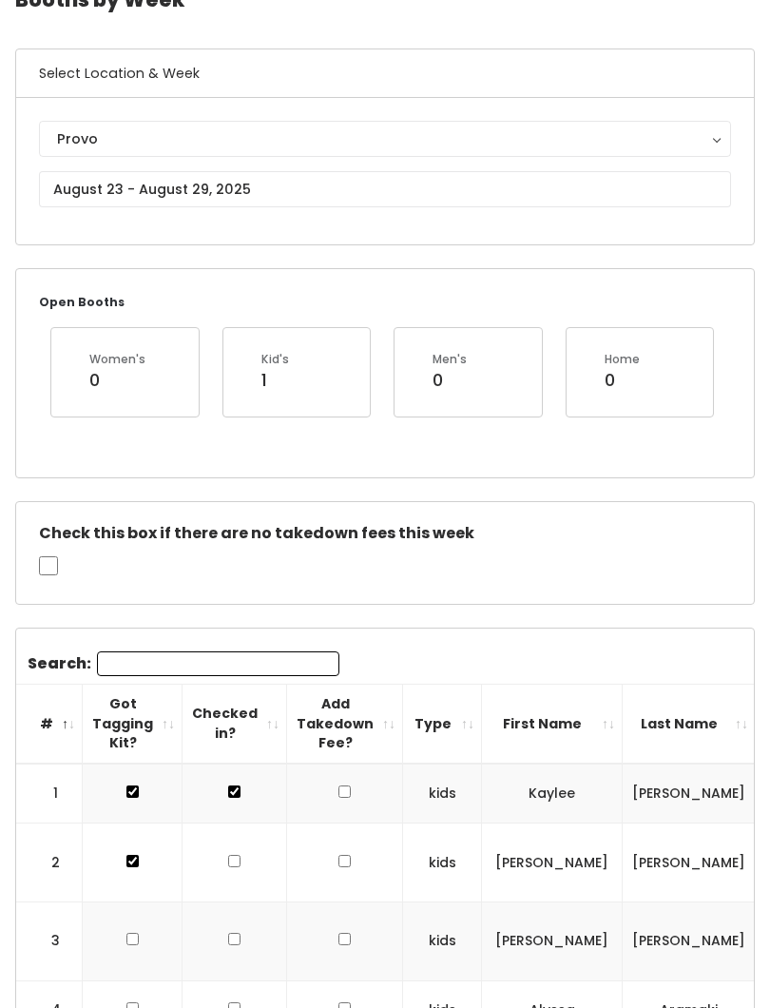
scroll to position [108, 0]
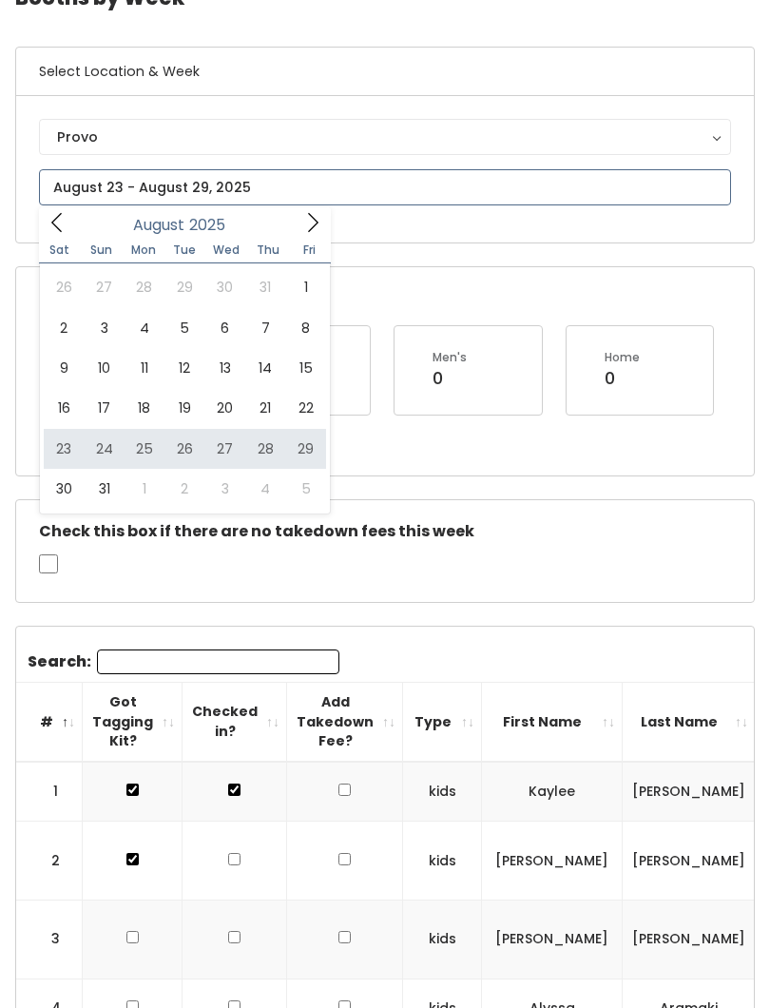
type input "[DATE] to [DATE]"
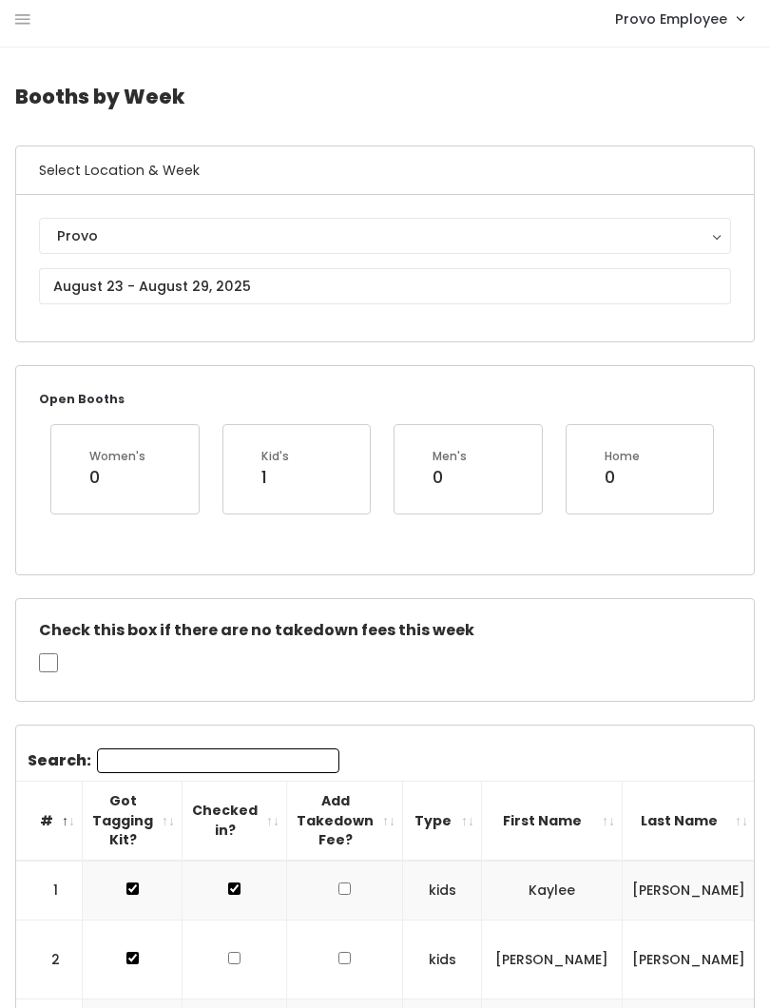
scroll to position [10, 0]
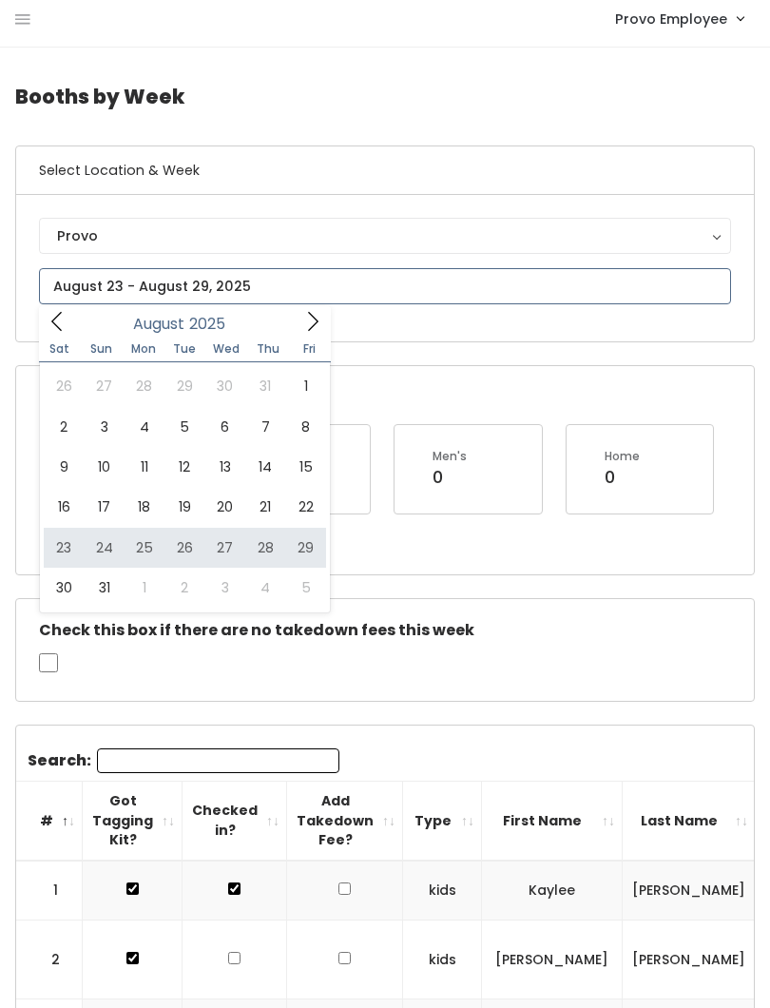
type input "[DATE] to [DATE]"
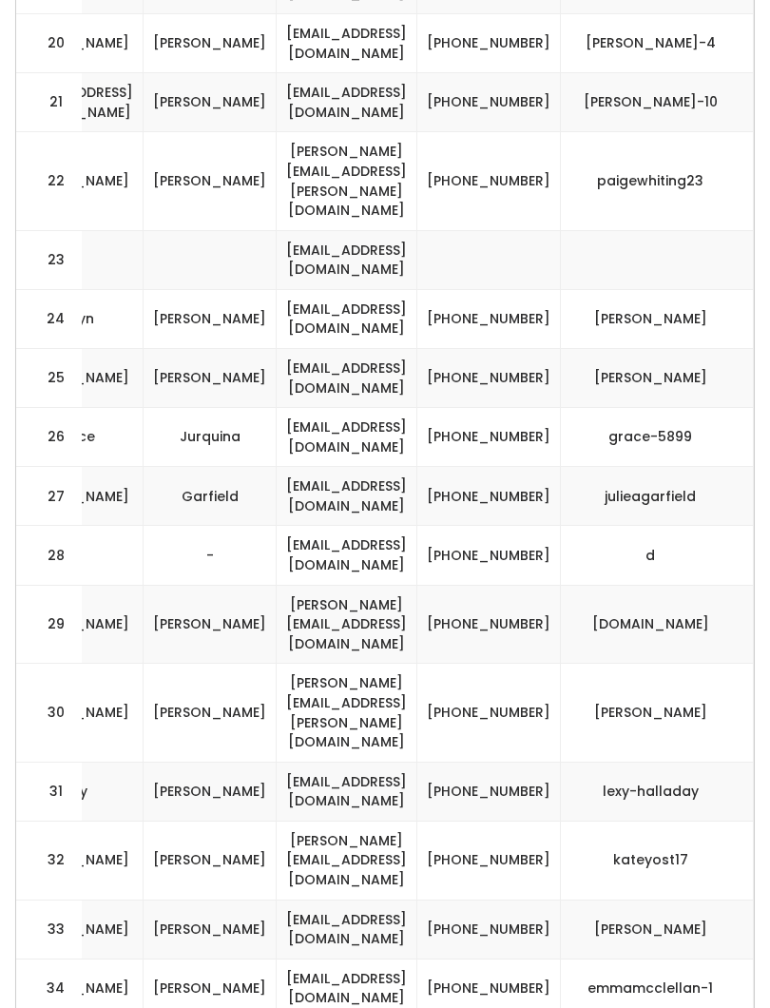
scroll to position [0, 510]
click at [561, 958] on td "[PHONE_NUMBER]" at bounding box center [489, 987] width 144 height 59
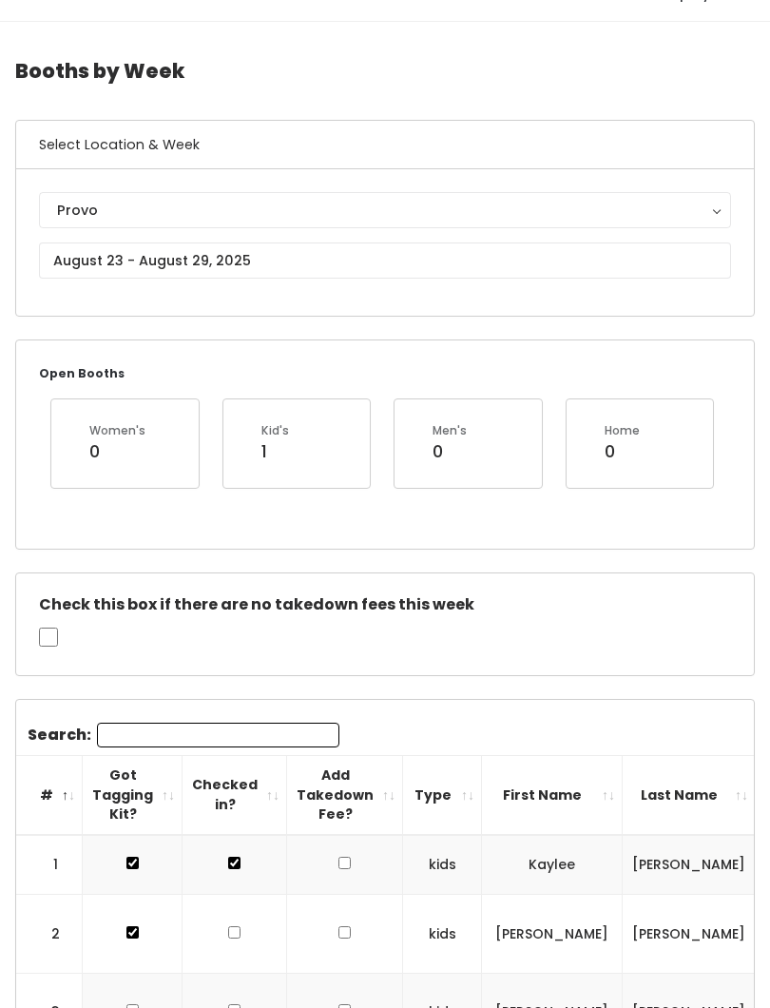
scroll to position [0, 0]
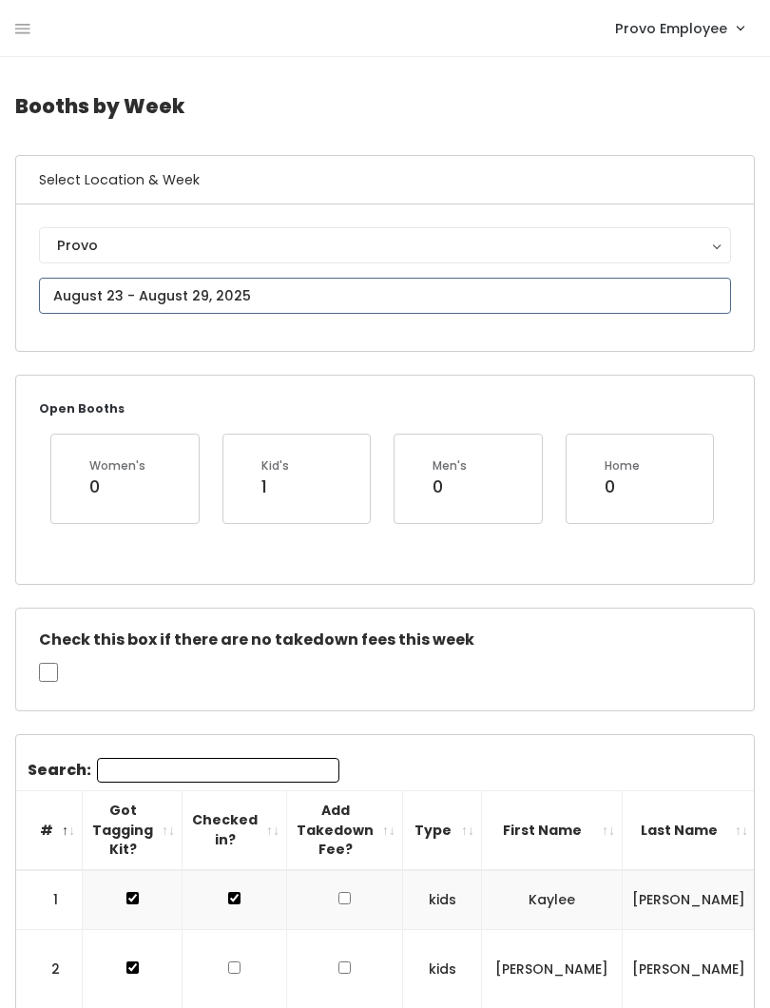
click at [82, 297] on input "text" at bounding box center [385, 296] width 692 height 36
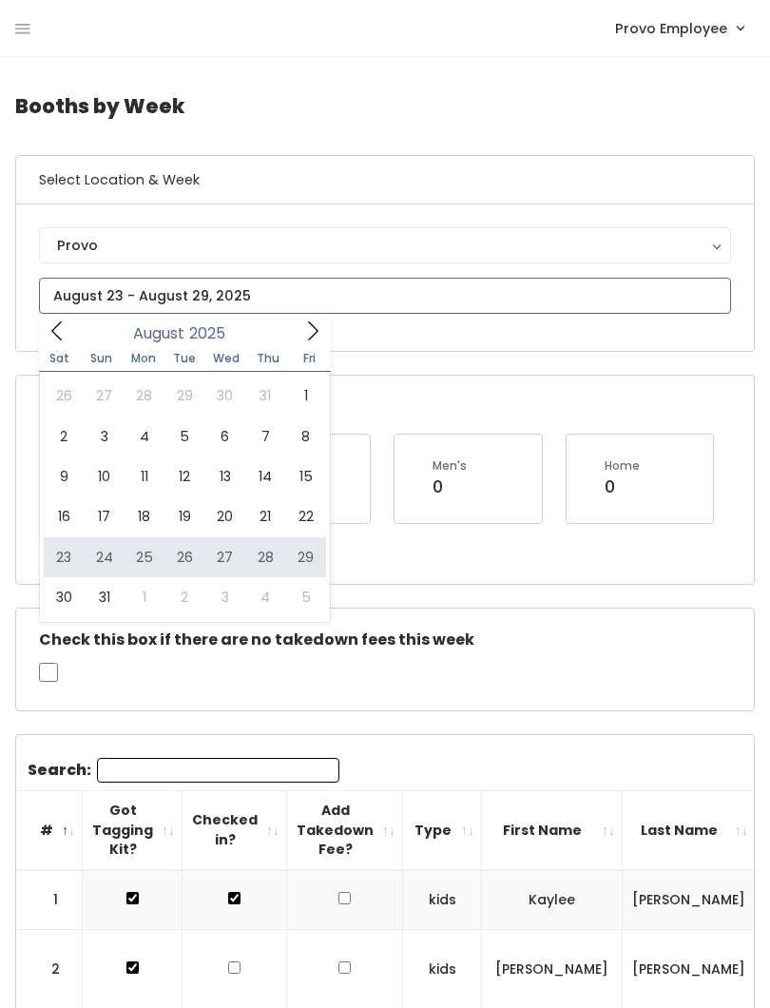
type input "[DATE] to [DATE]"
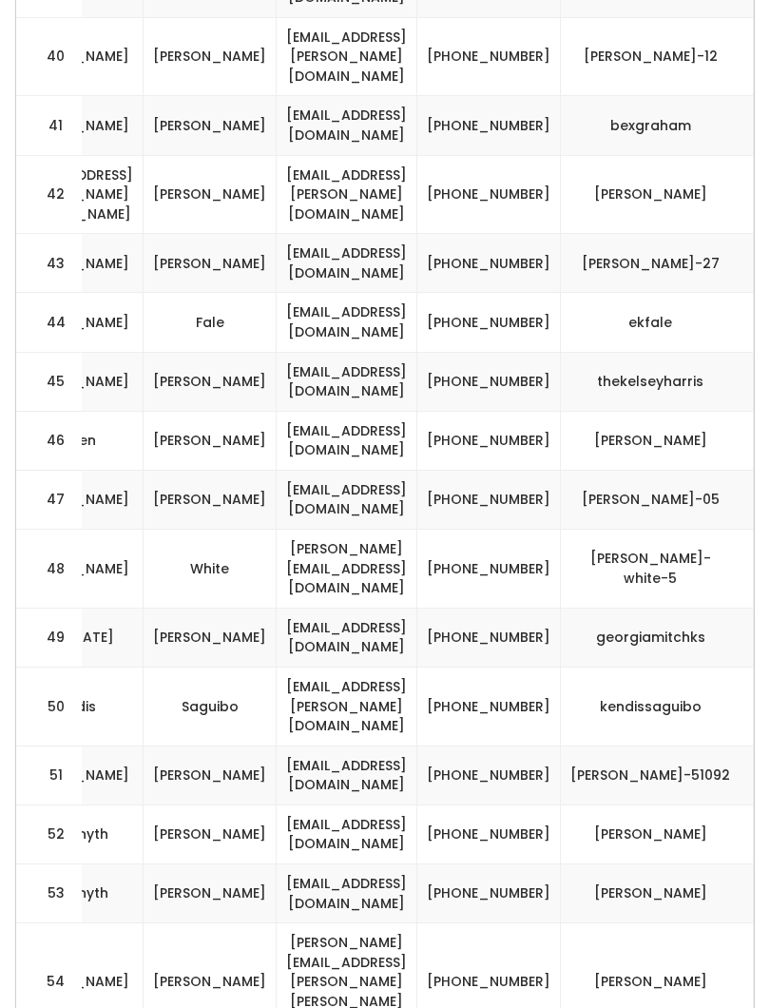
scroll to position [0, 570]
click at [520, 666] on td "[PHONE_NUMBER]" at bounding box center [489, 705] width 144 height 79
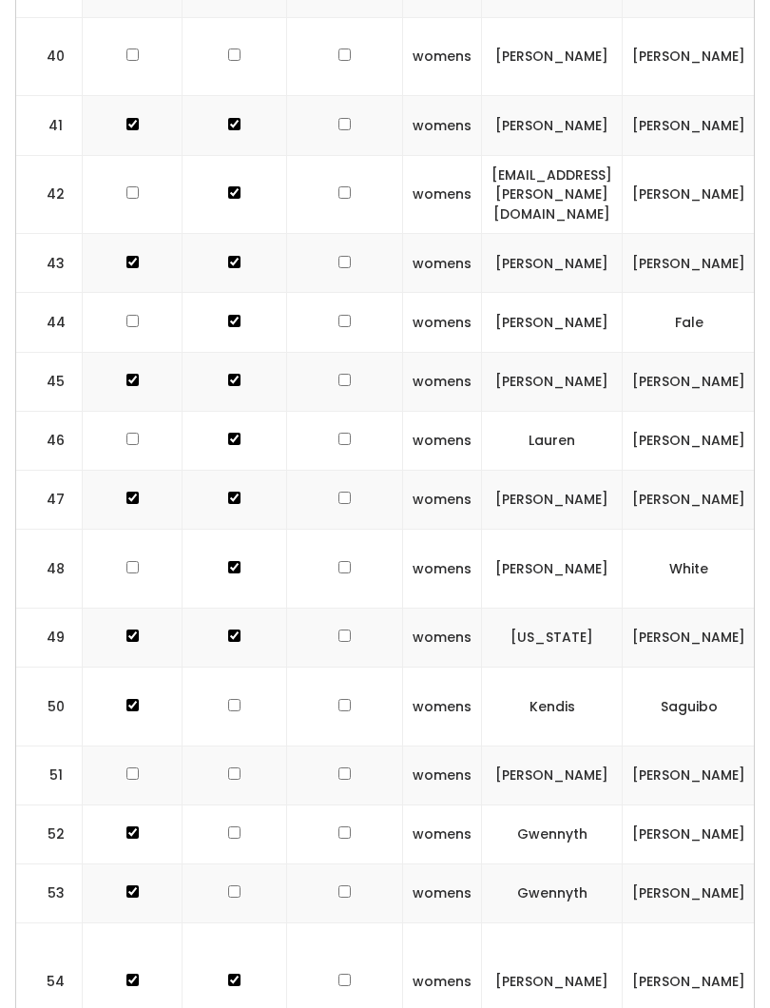
scroll to position [0, 0]
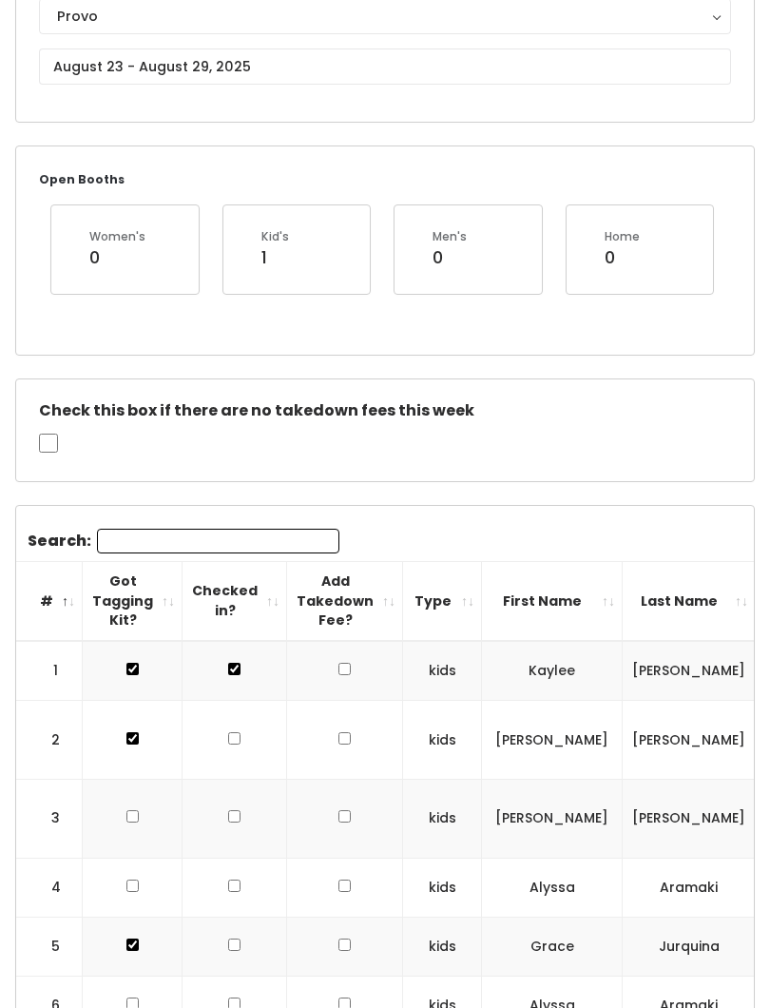
click at [161, 544] on input "Search:" at bounding box center [218, 541] width 242 height 25
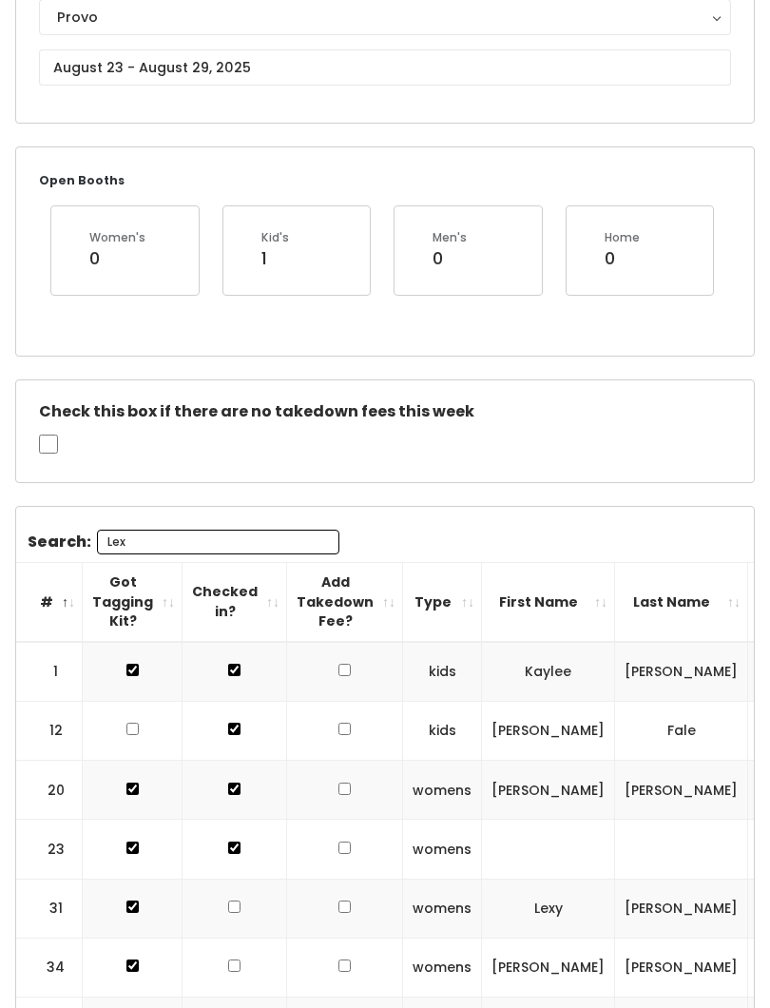
scroll to position [58, 0]
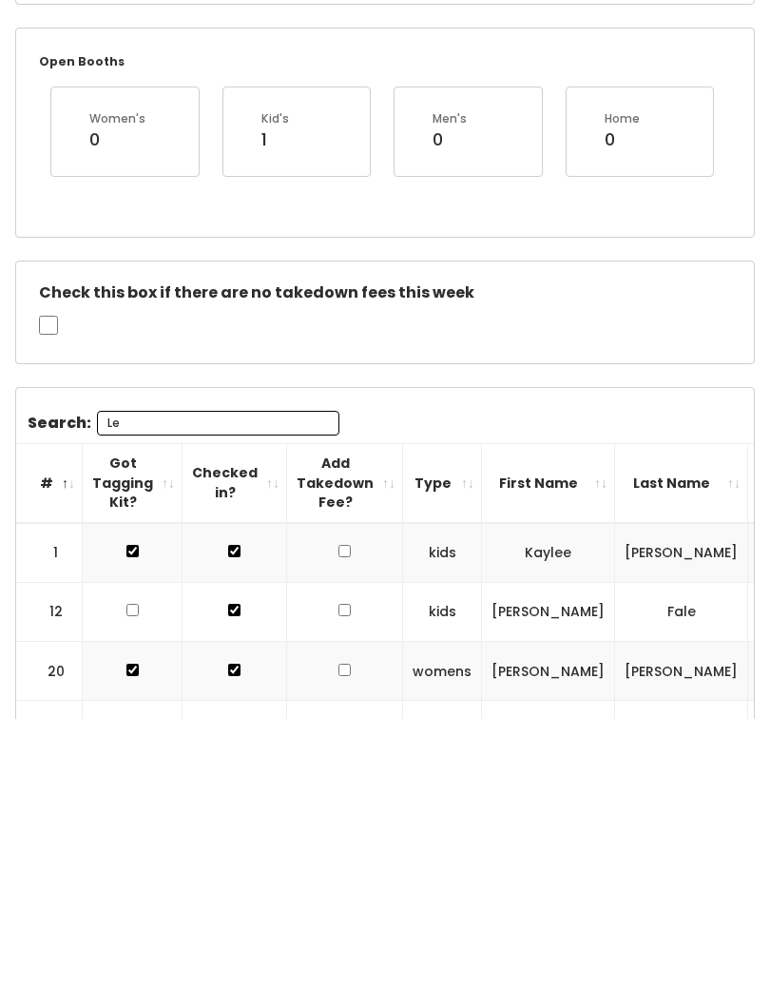
type input "L"
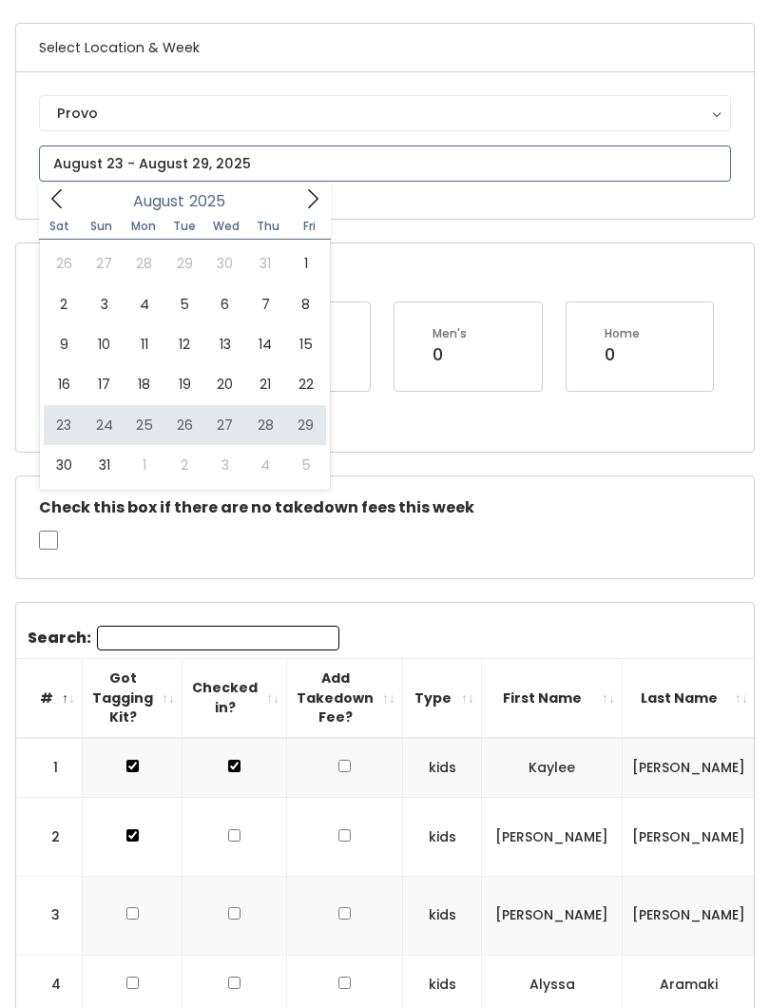
type input "[DATE] to [DATE]"
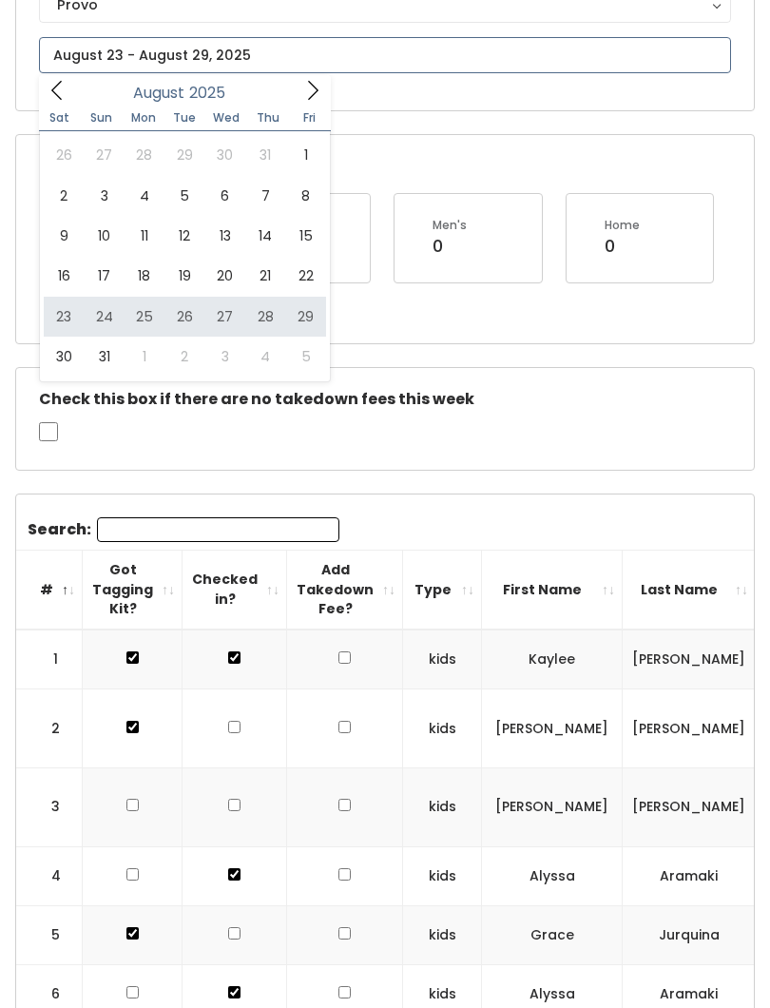
type input "[DATE] to [DATE]"
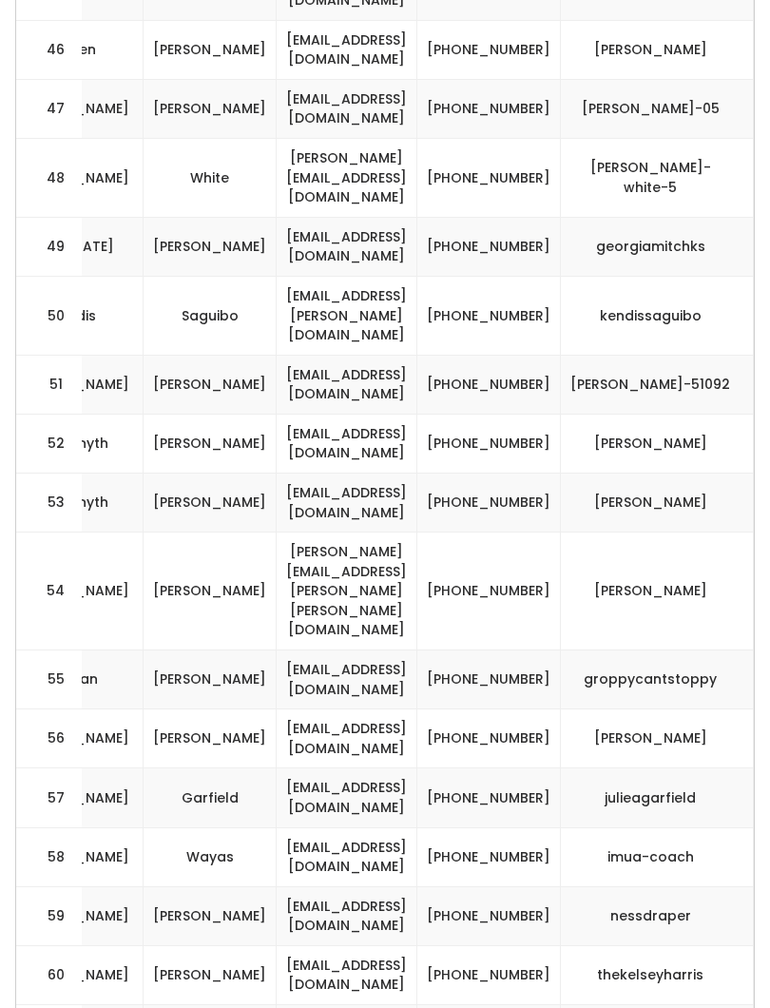
scroll to position [0, 570]
click at [516, 709] on td "[PHONE_NUMBER]" at bounding box center [489, 738] width 144 height 59
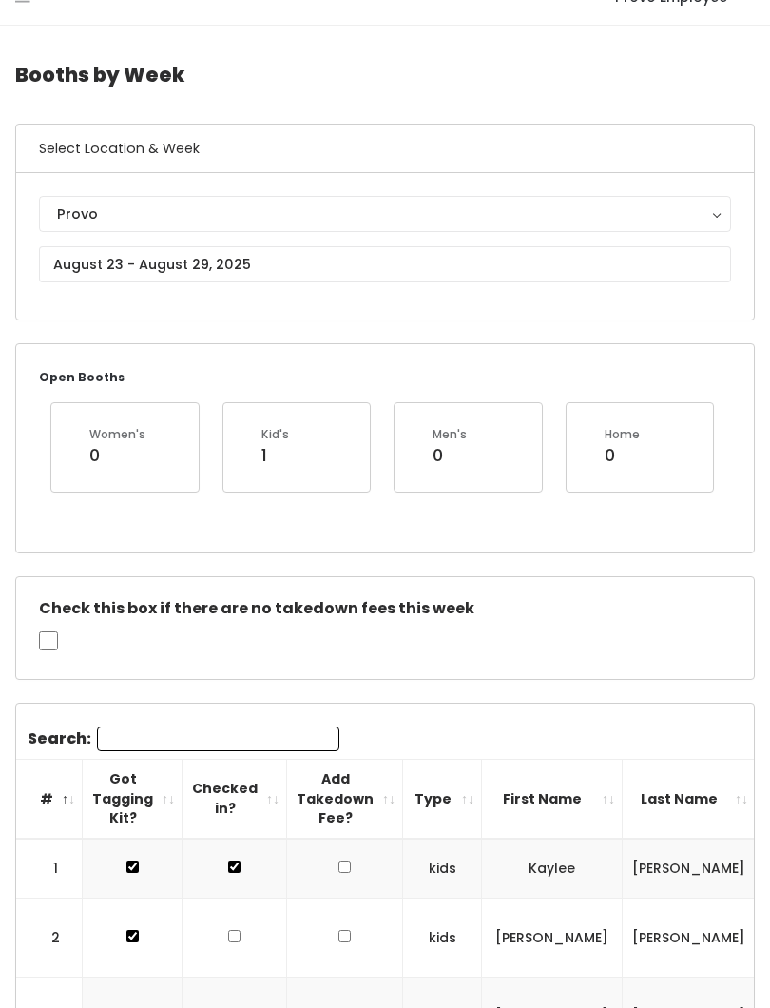
scroll to position [0, 0]
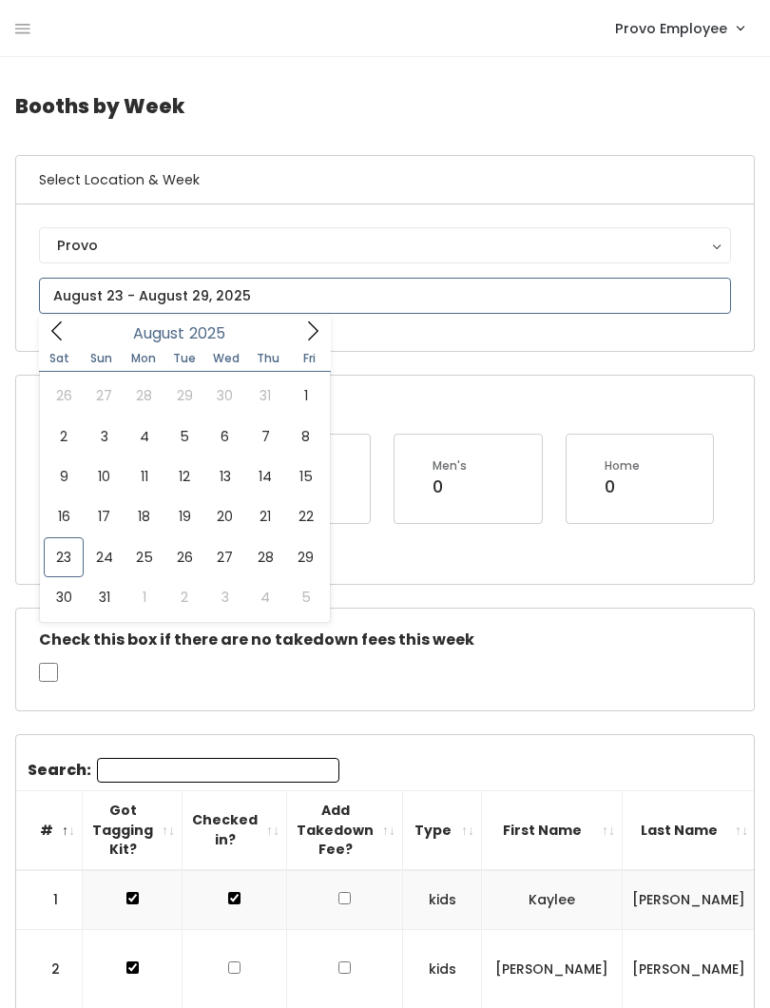
type input "[DATE] to [DATE]"
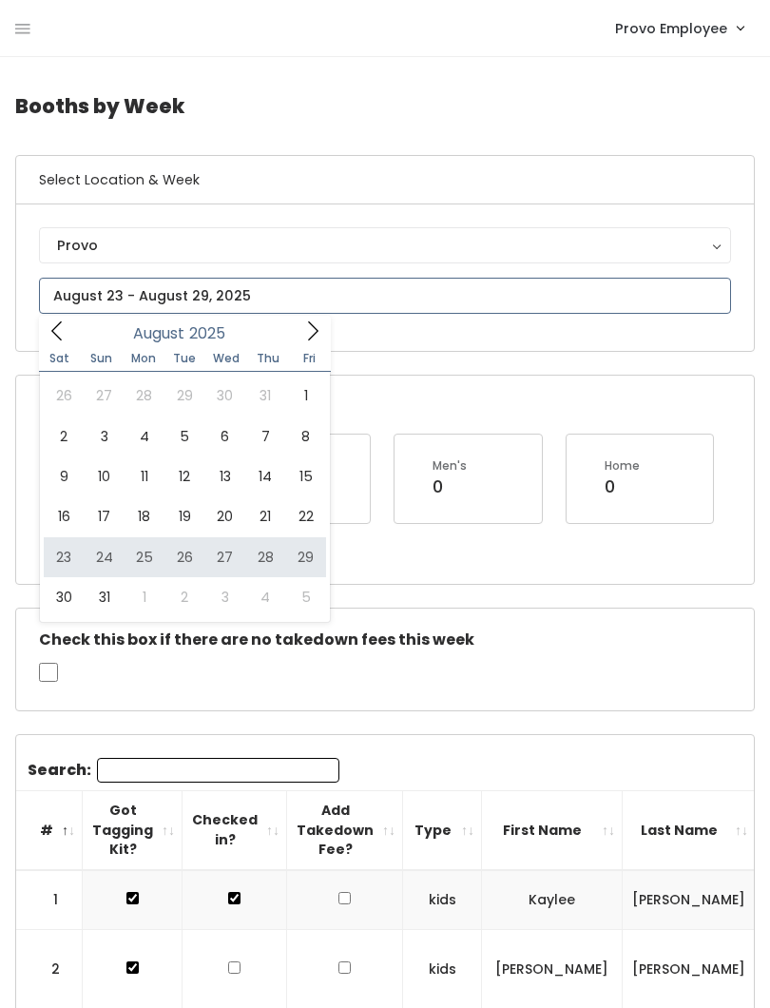
type input "[DATE] to [DATE]"
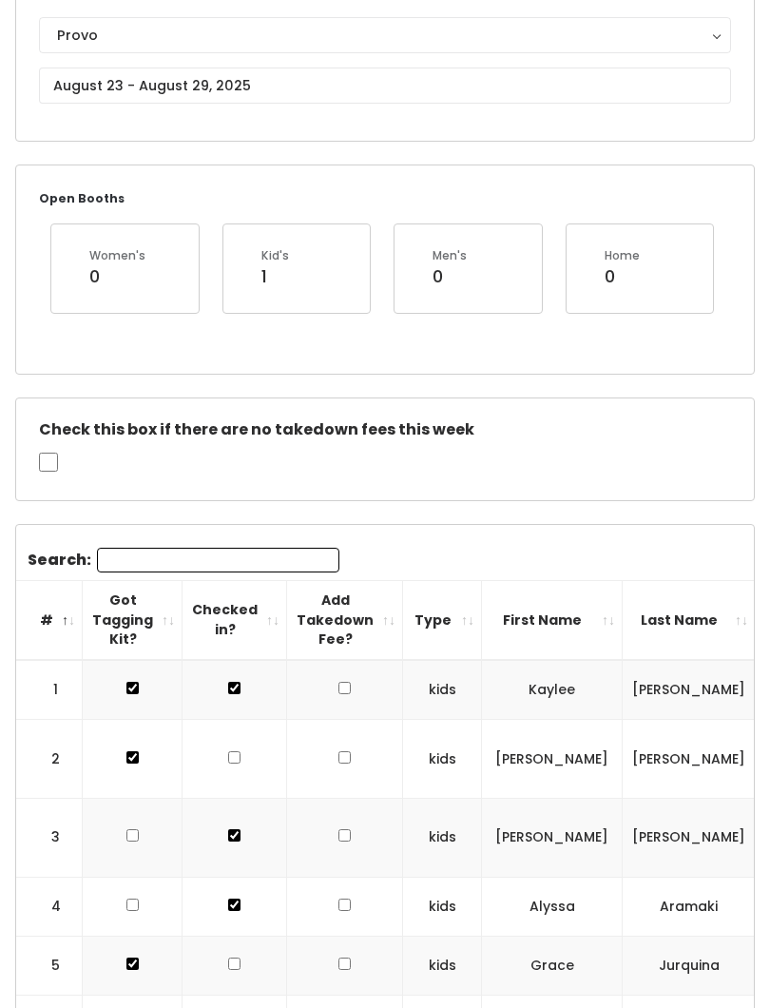
scroll to position [186, 0]
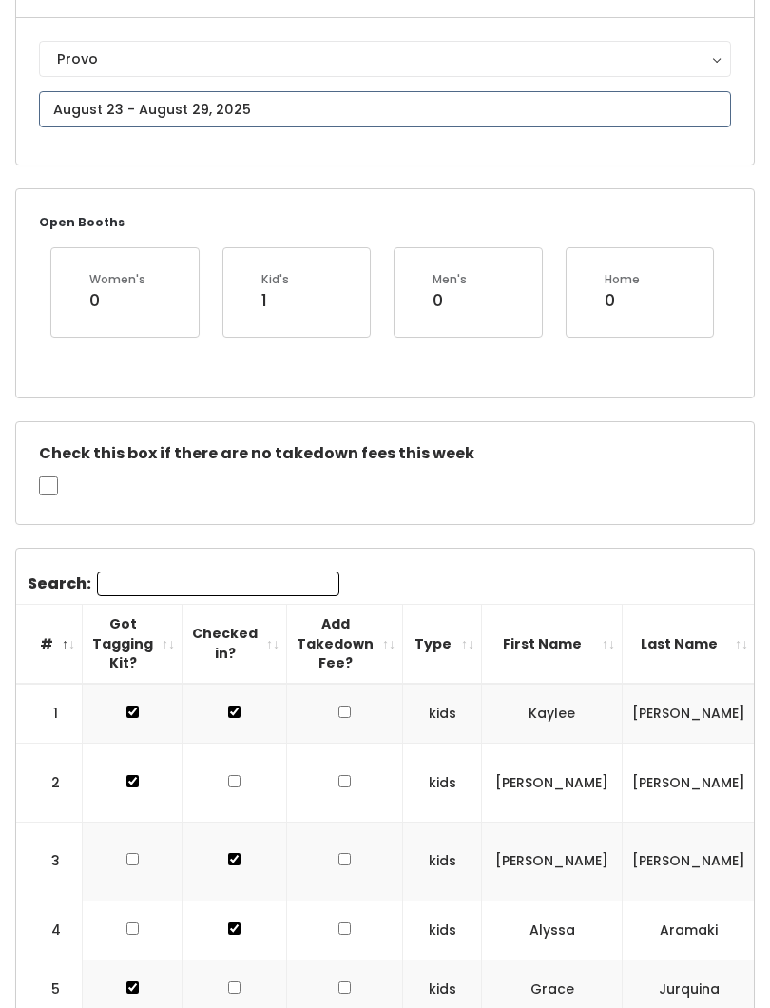
click at [293, 108] on input "text" at bounding box center [385, 109] width 692 height 36
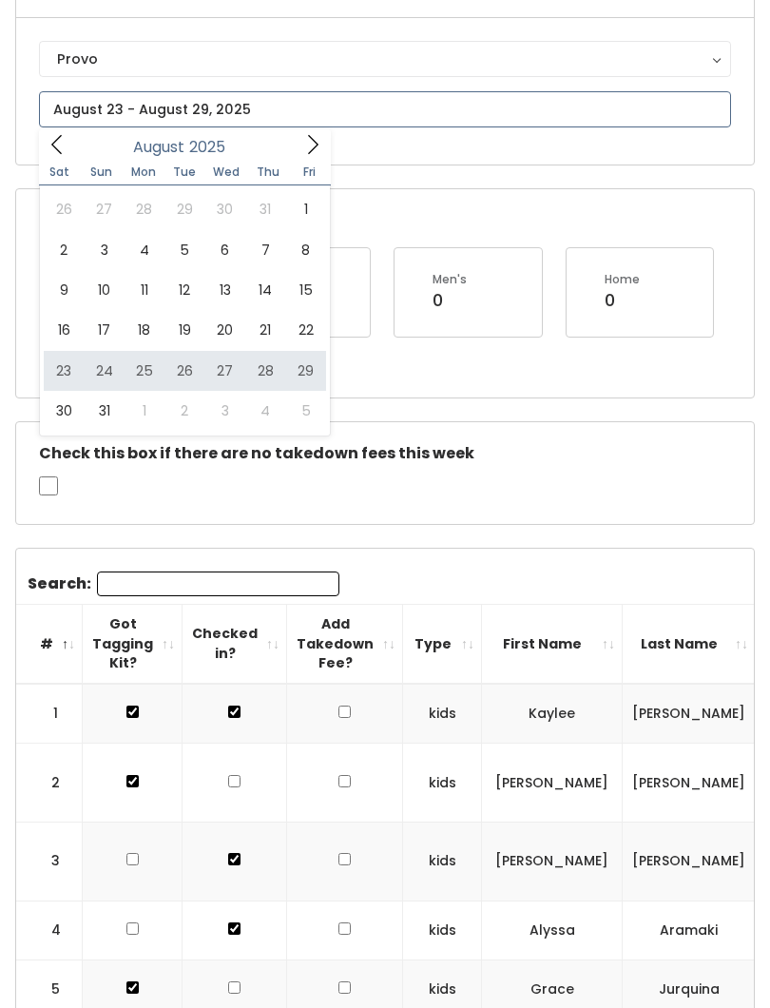
type input "[DATE] to [DATE]"
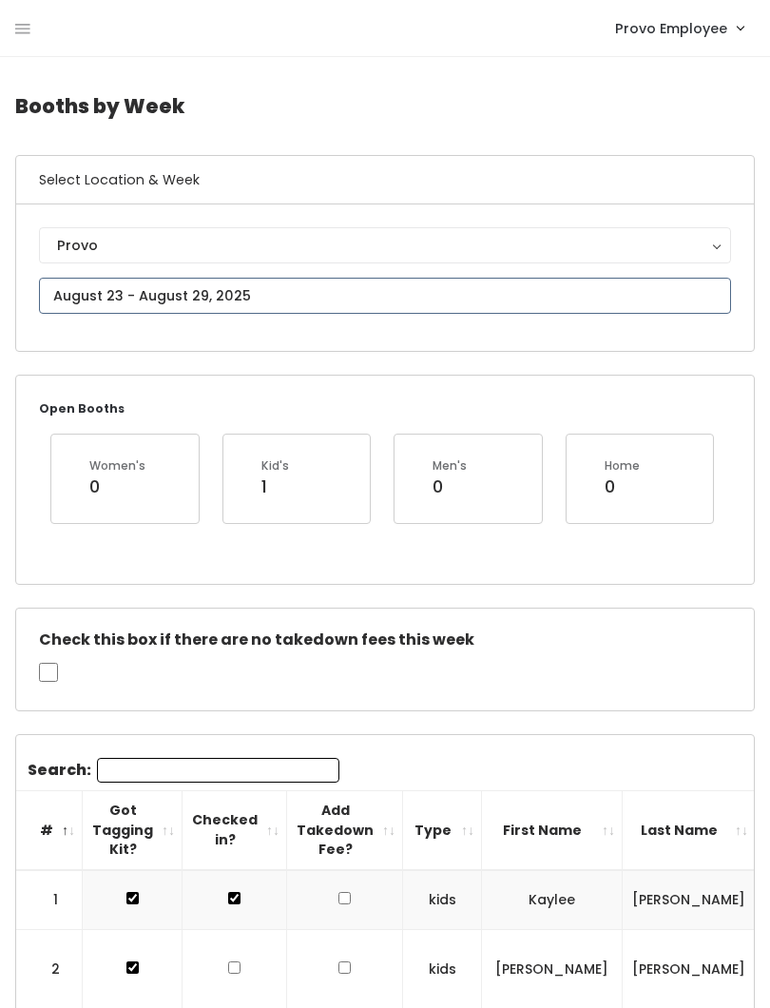
click at [403, 314] on input "text" at bounding box center [385, 296] width 692 height 36
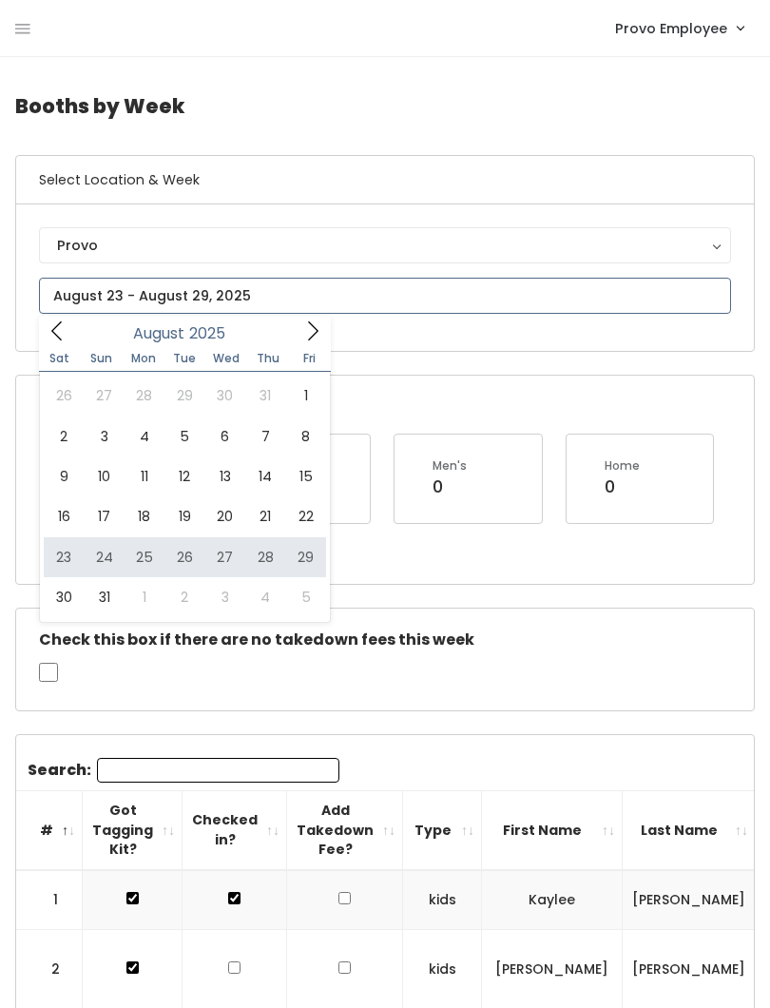
type input "[DATE] to [DATE]"
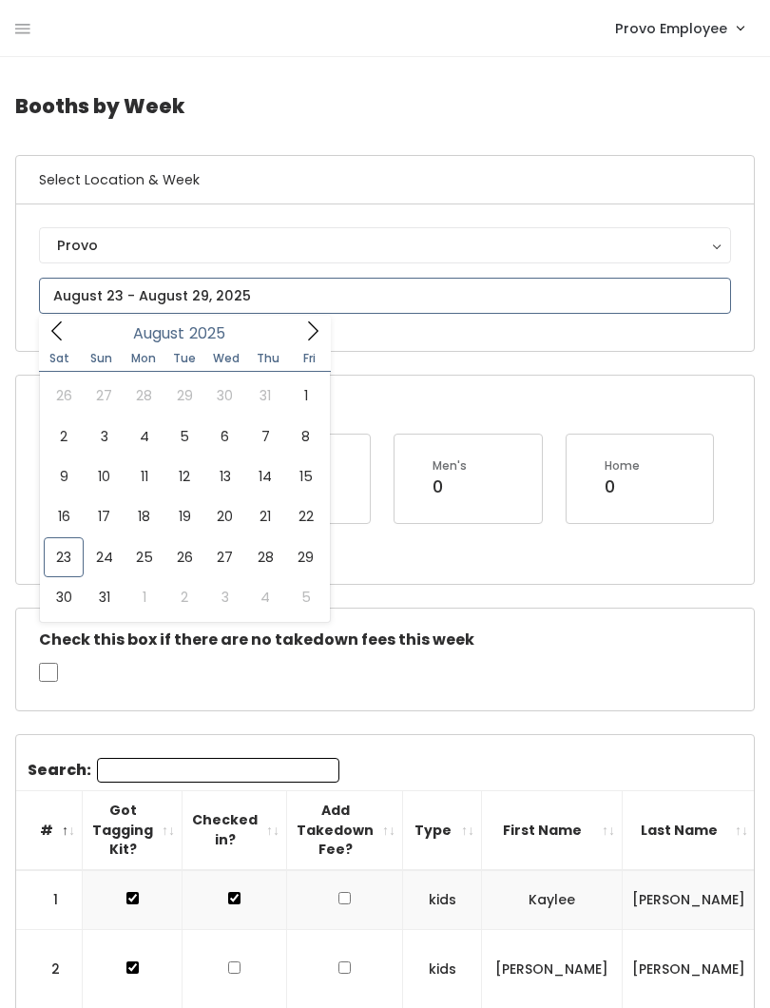
type input "[DATE] to [DATE]"
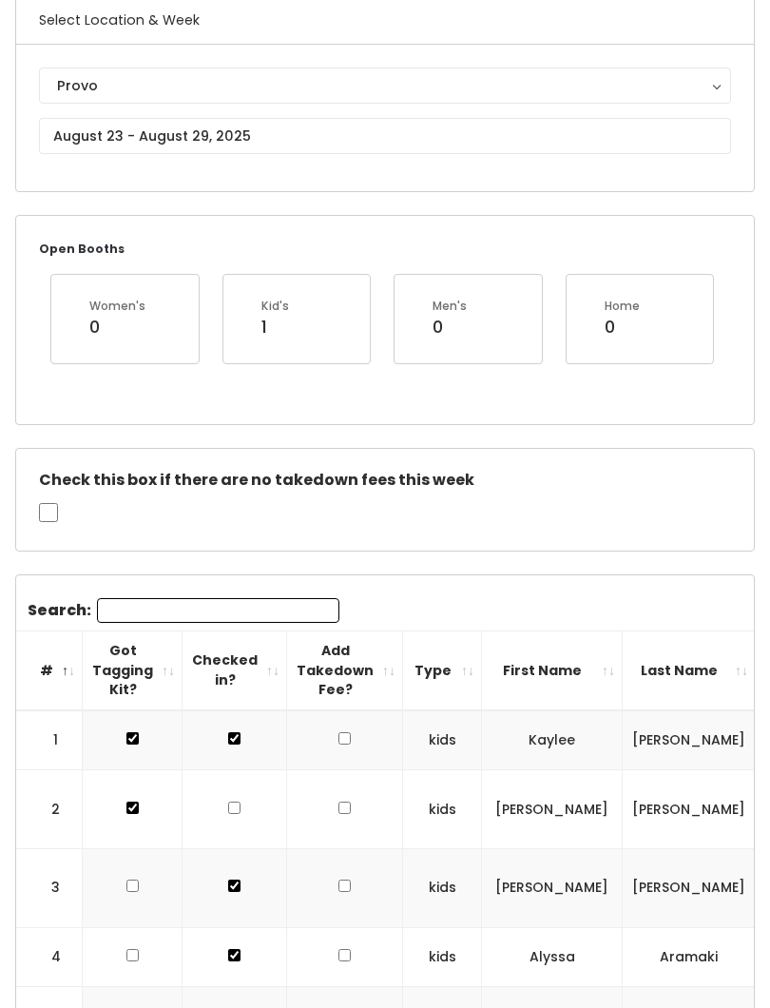
scroll to position [160, 0]
